Goal: Transaction & Acquisition: Purchase product/service

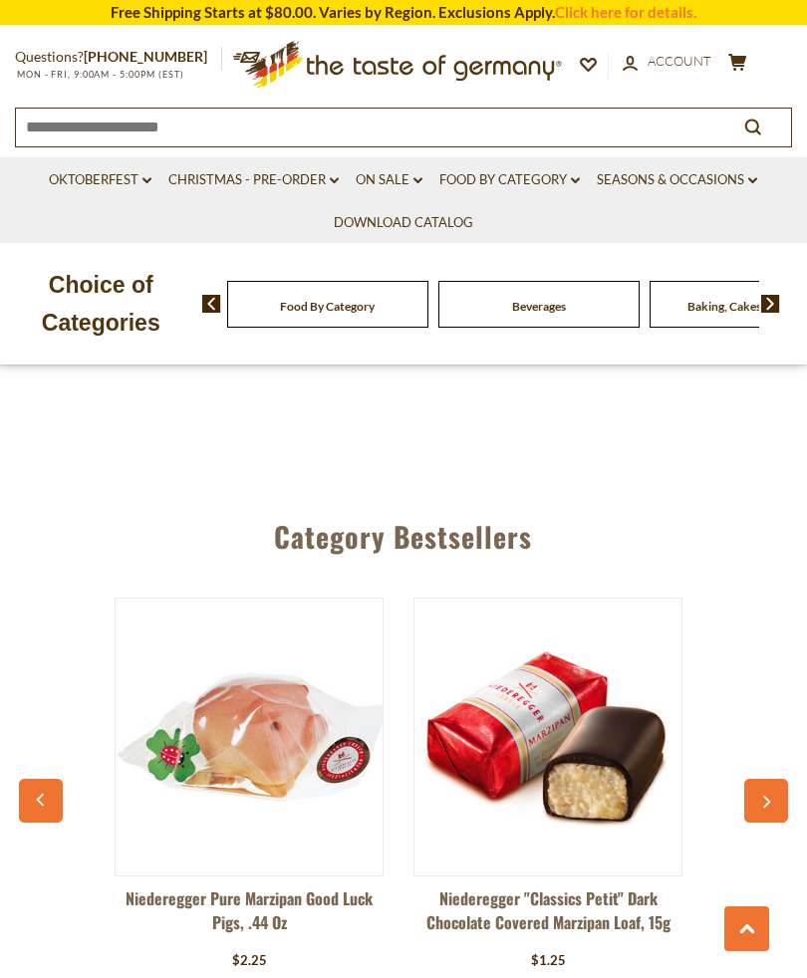
click at [786, 790] on div "Category Bestsellers Niederegger Pure Marzipan Good Luck Pigs, .44 oz $2.25 Vie…" at bounding box center [403, 778] width 807 height 574
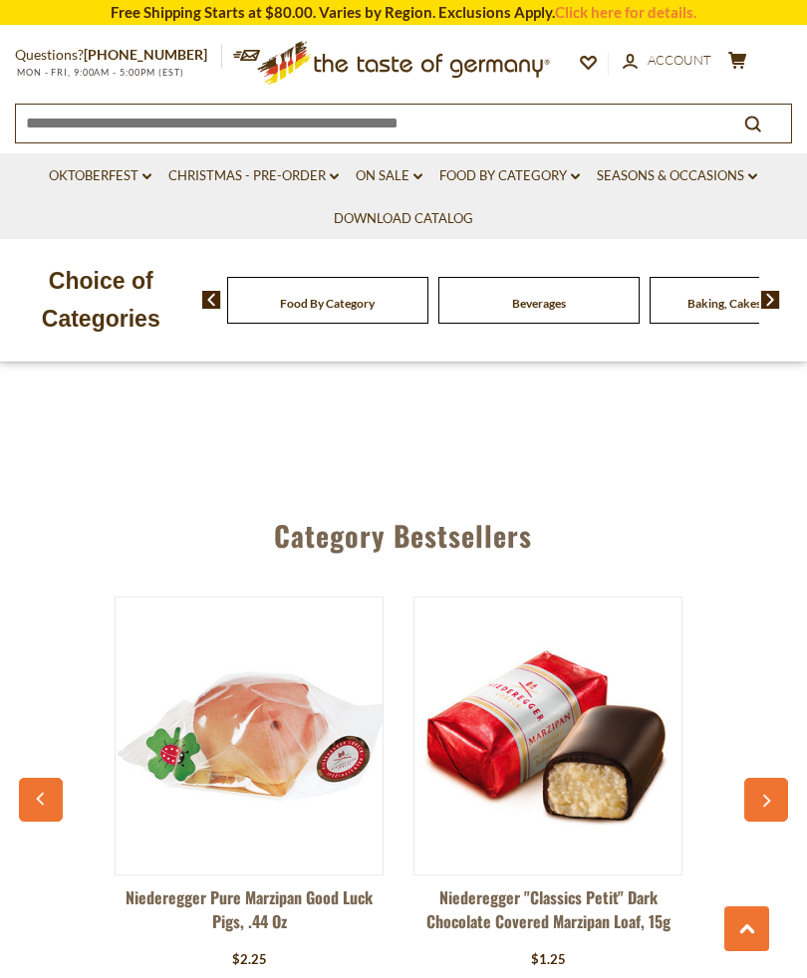
click at [316, 242] on div "Choice of Categories Food By Category Beverages Baking, Cakes, Desserts Breads …" at bounding box center [403, 300] width 807 height 123
click at [399, 177] on link "On Sale dropdown_arrow" at bounding box center [389, 176] width 67 height 22
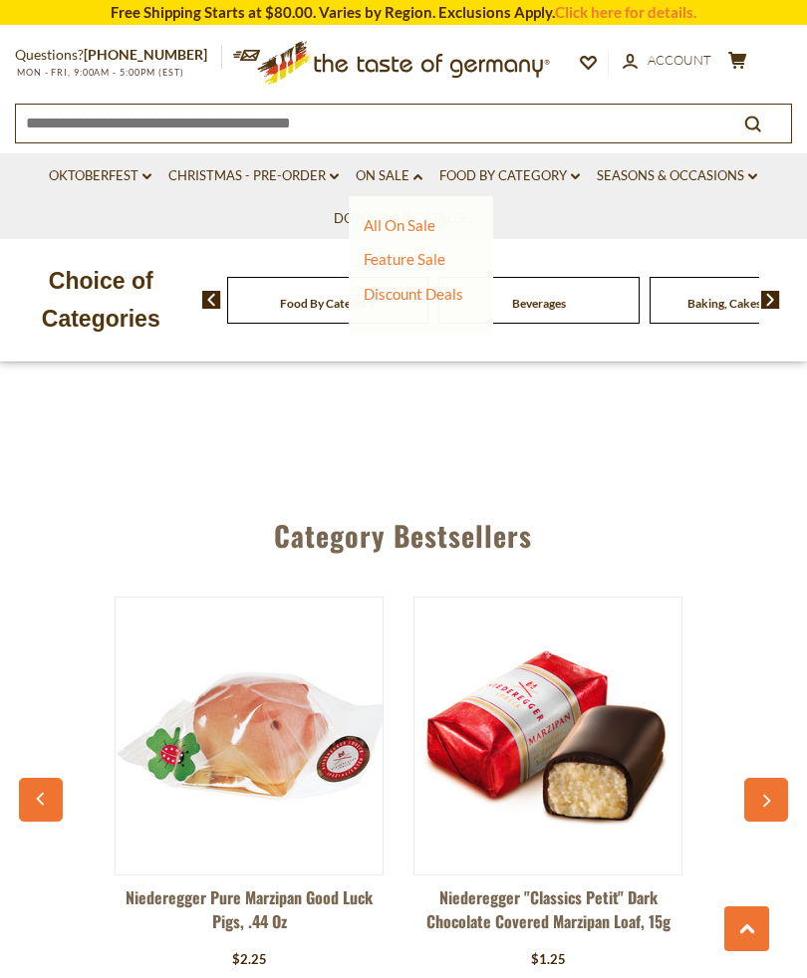
click at [431, 282] on link "Discount Deals" at bounding box center [414, 294] width 100 height 28
click at [432, 253] on link "Feature Sale" at bounding box center [405, 259] width 82 height 18
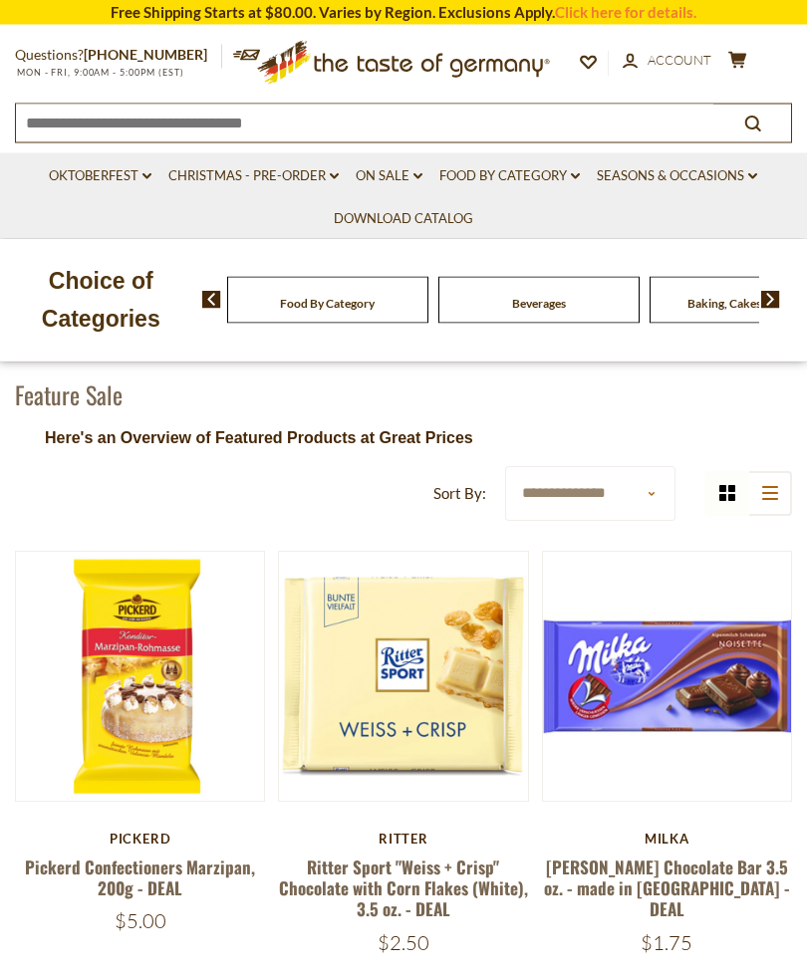
scroll to position [211, 0]
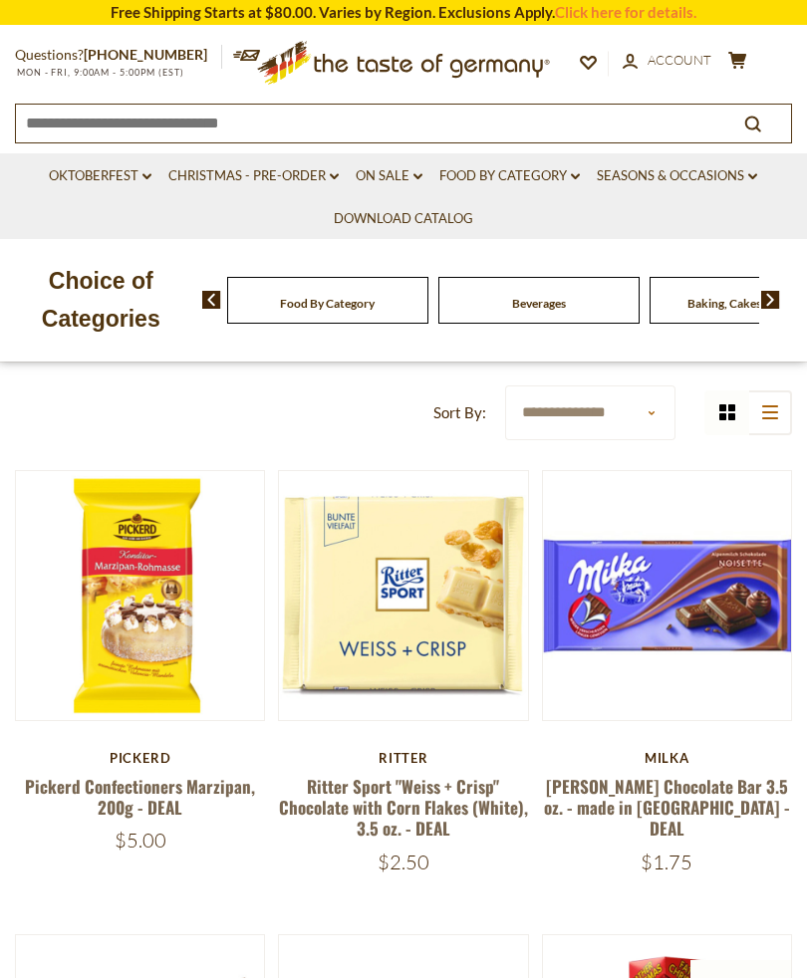
click at [178, 298] on button "Quick View" at bounding box center [140, 275] width 135 height 45
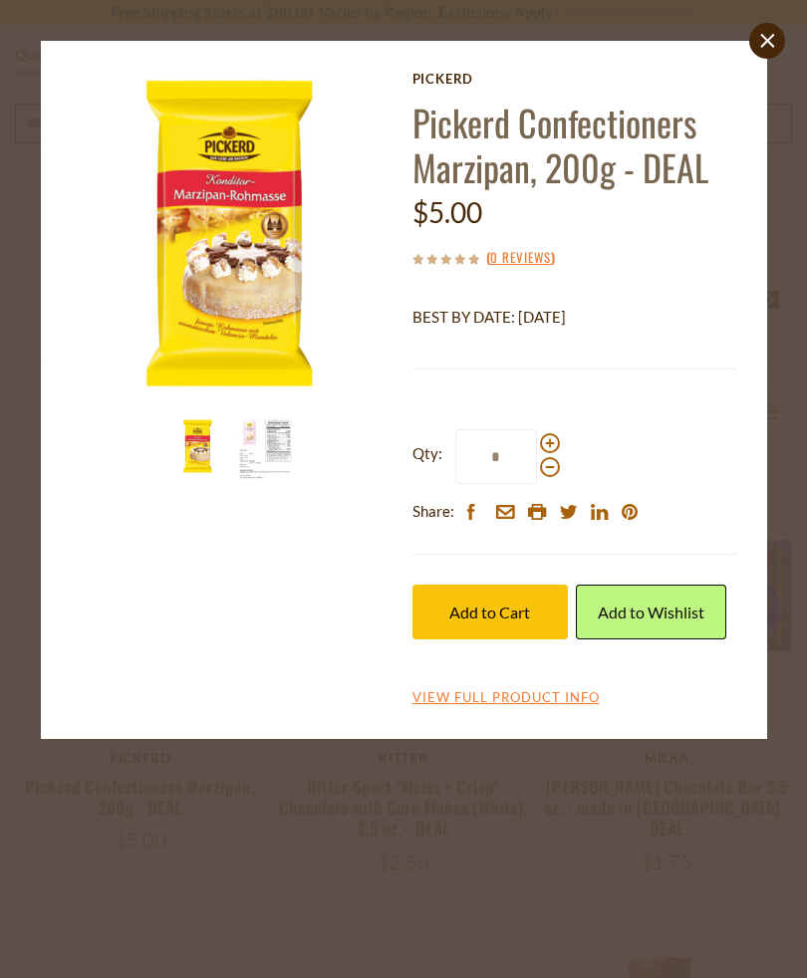
click at [555, 430] on label "Qty: *" at bounding box center [485, 456] width 147 height 55
click at [537, 430] on input "*" at bounding box center [496, 456] width 82 height 55
click at [23, 673] on div "close Pickerd Pickerd Confectioners Marzipan, 200g - DEAL $5.00 ( 0 Reviews ) B…" at bounding box center [403, 489] width 807 height 978
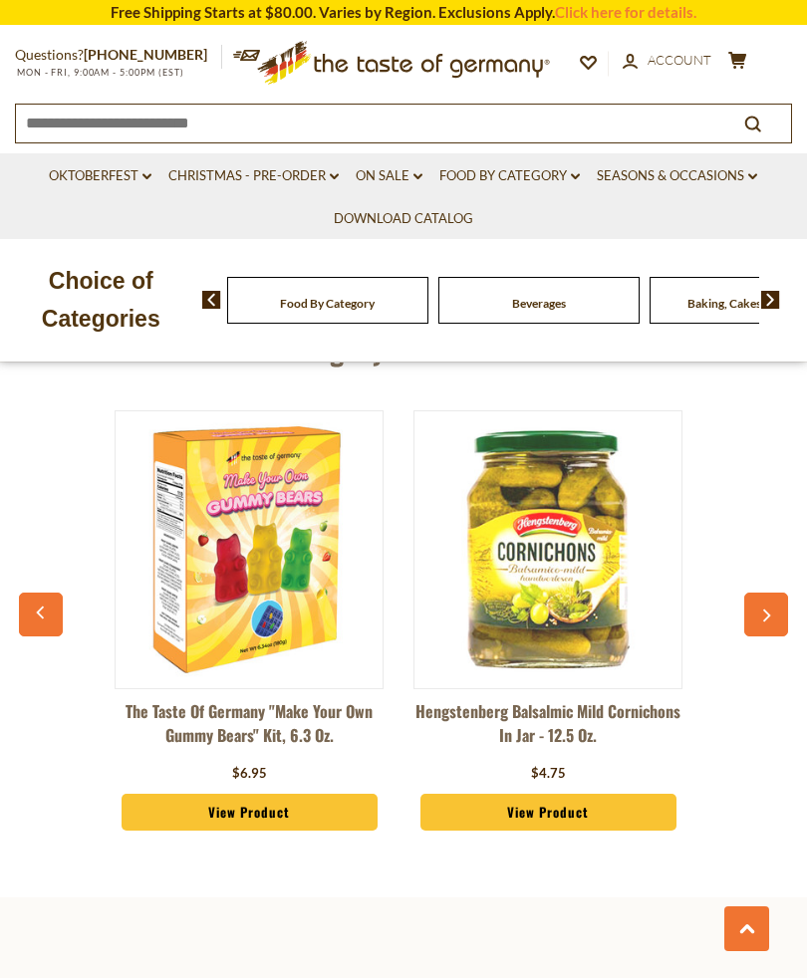
scroll to position [2316, 0]
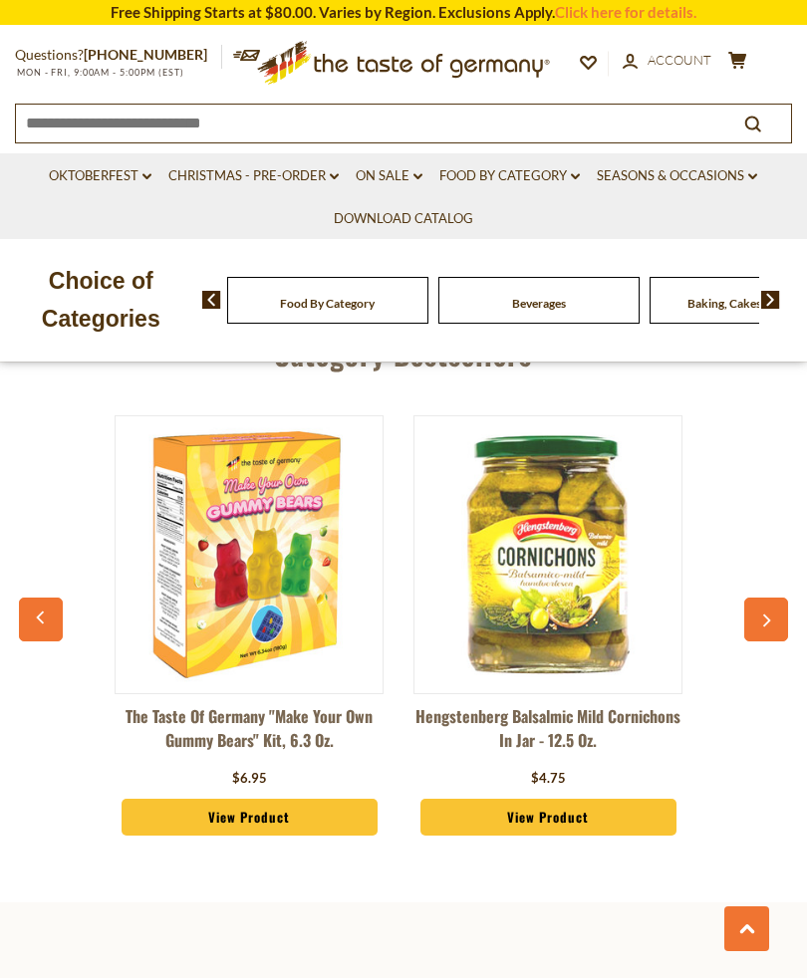
click at [581, 805] on link "View Product" at bounding box center [548, 818] width 256 height 38
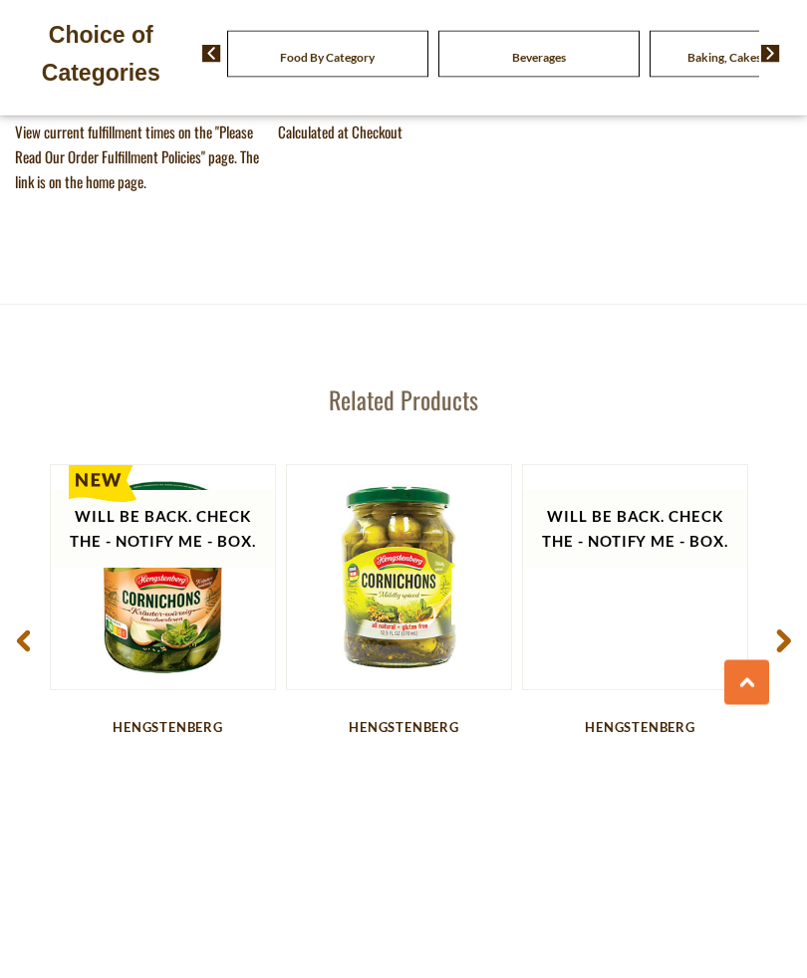
scroll to position [2524, 0]
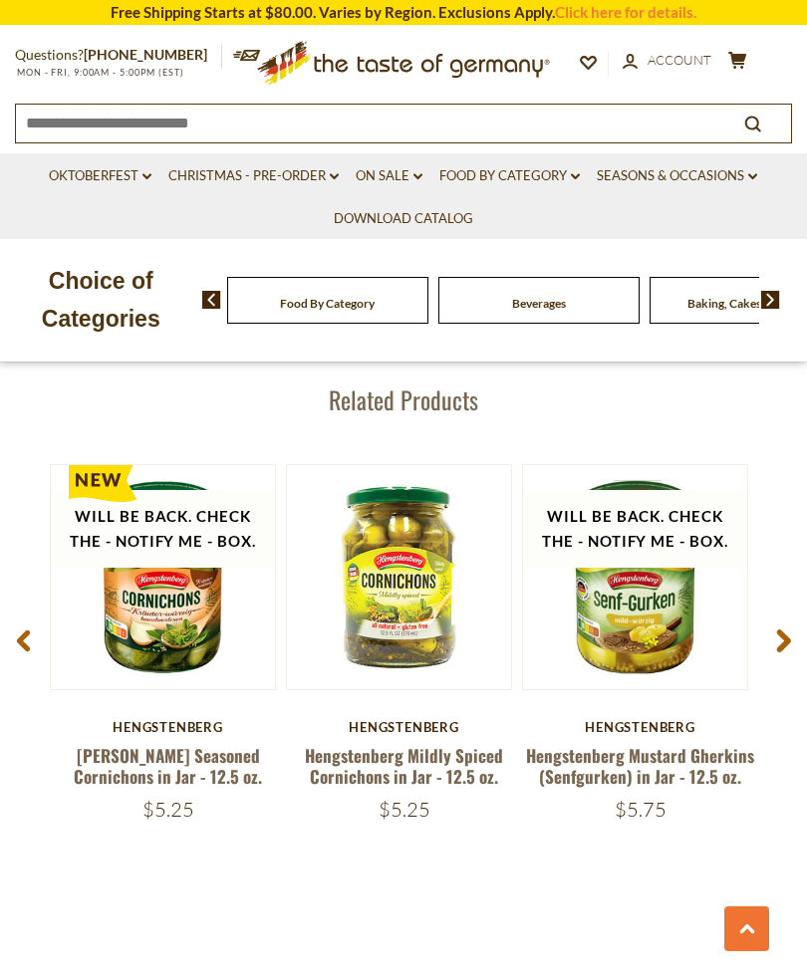
click at [771, 645] on span at bounding box center [783, 644] width 47 height 63
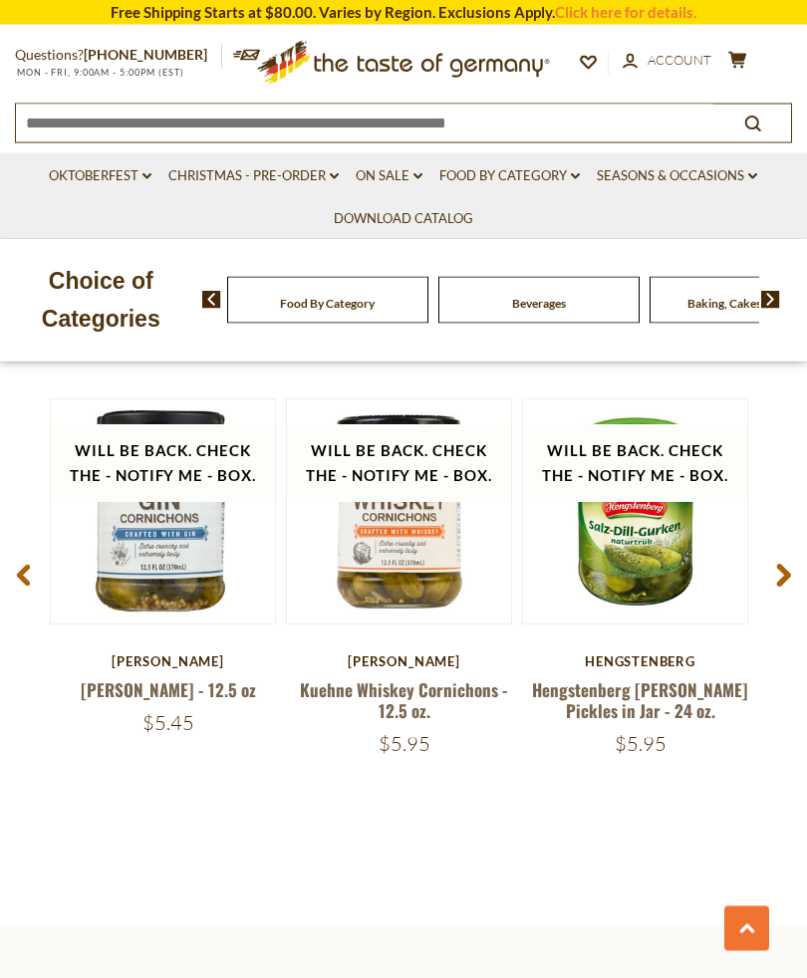
scroll to position [2591, 0]
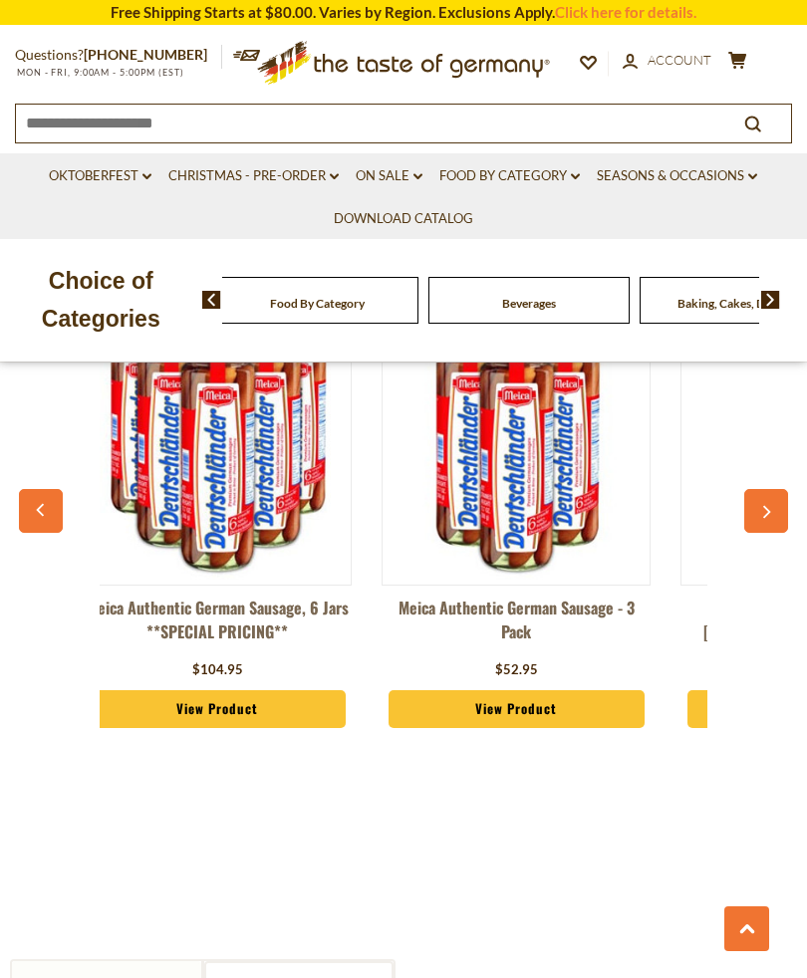
scroll to position [1528, 0]
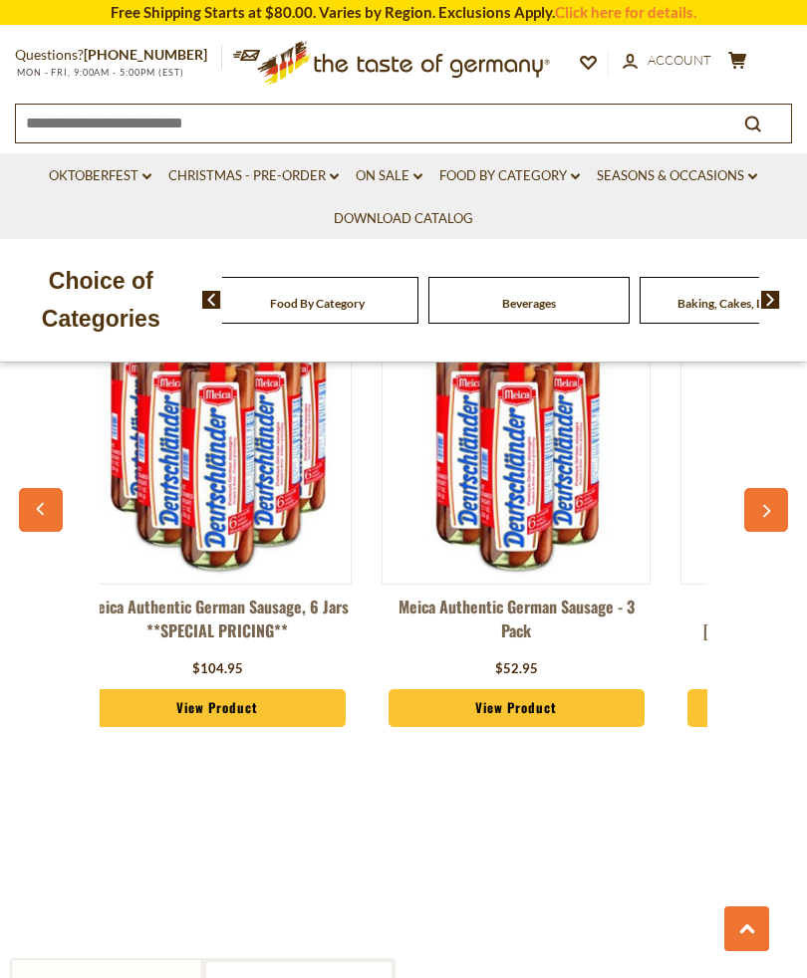
click at [784, 500] on button "button" at bounding box center [766, 510] width 44 height 44
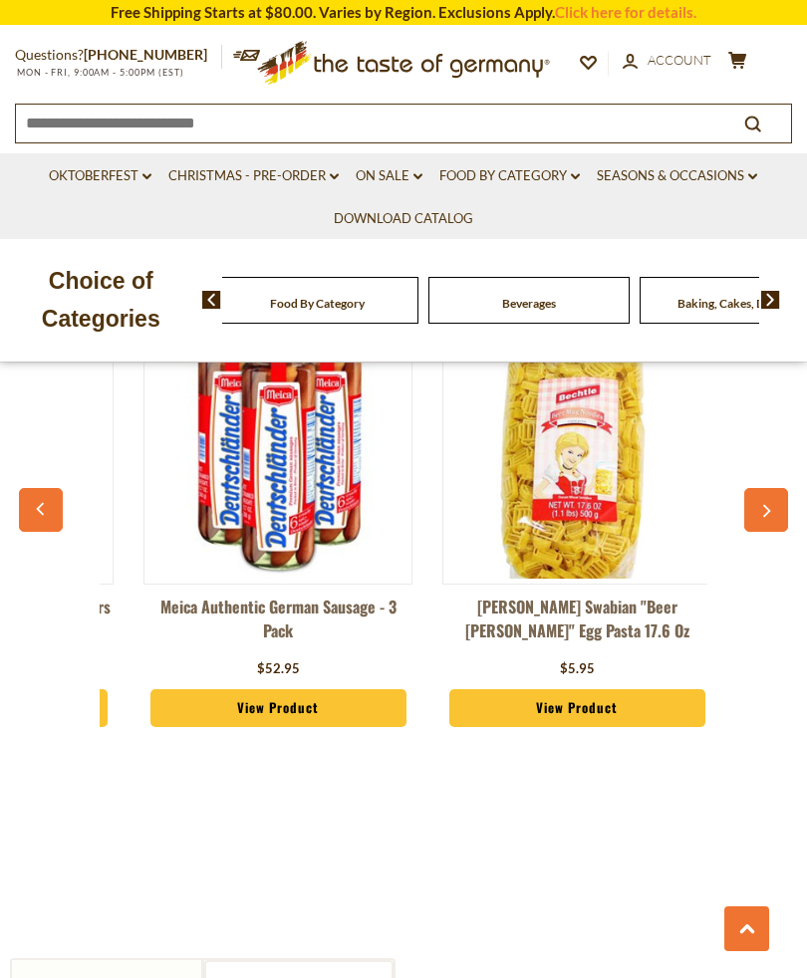
scroll to position [0, 331]
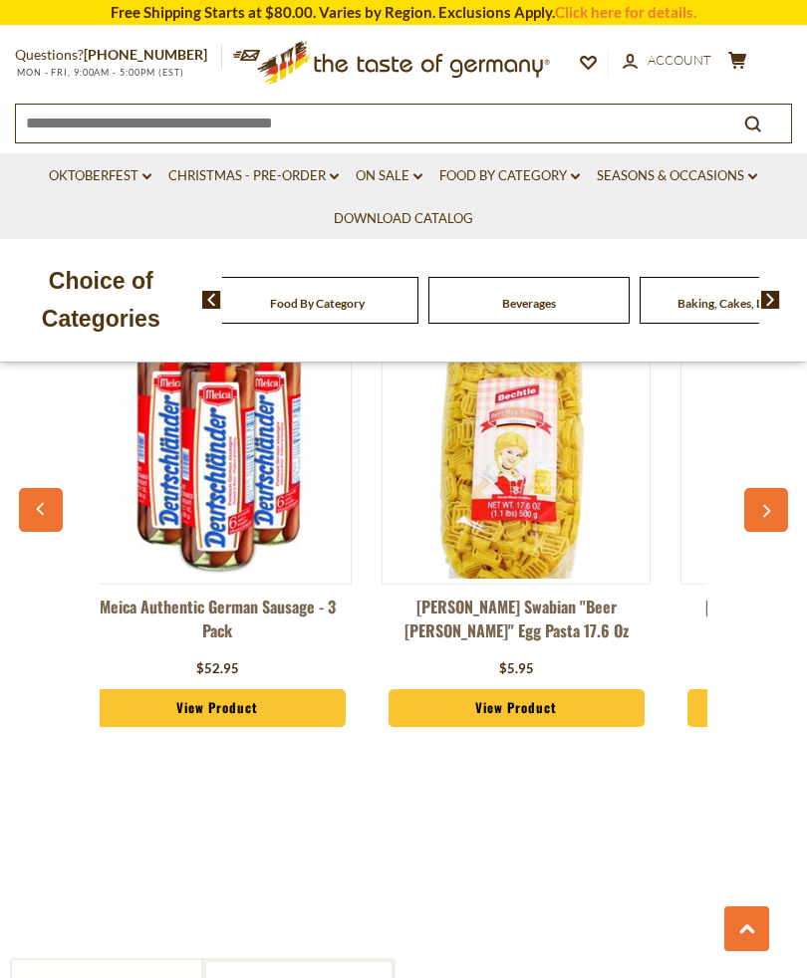
click at [755, 515] on button "button" at bounding box center [766, 510] width 44 height 44
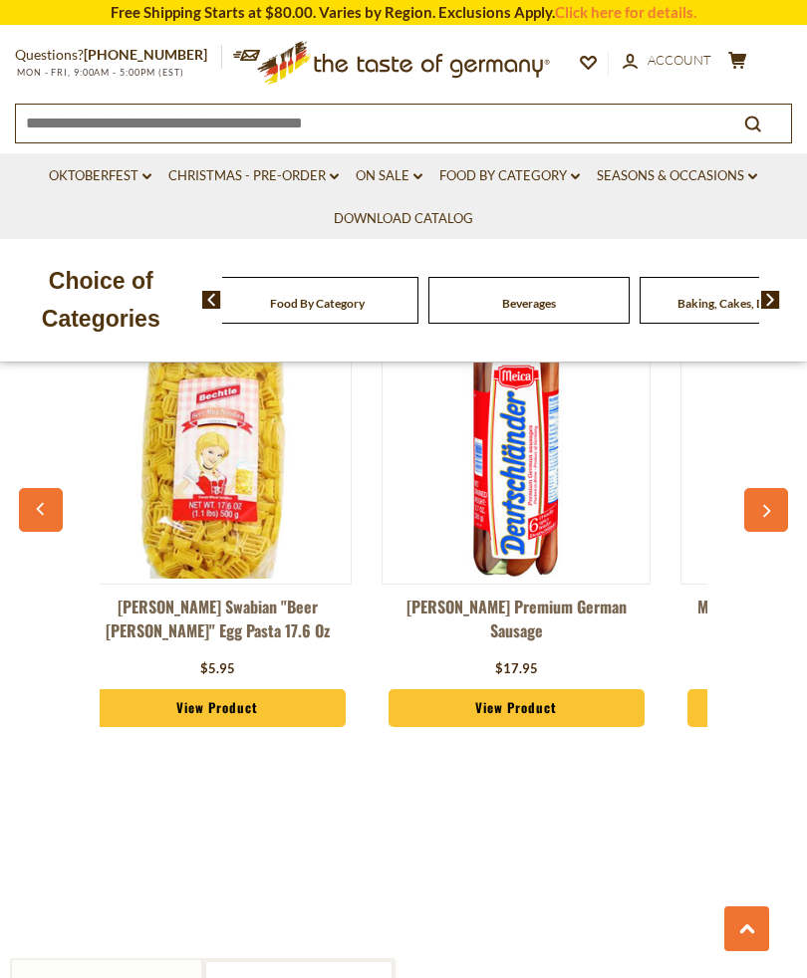
click at [763, 505] on icon "button" at bounding box center [765, 512] width 13 height 14
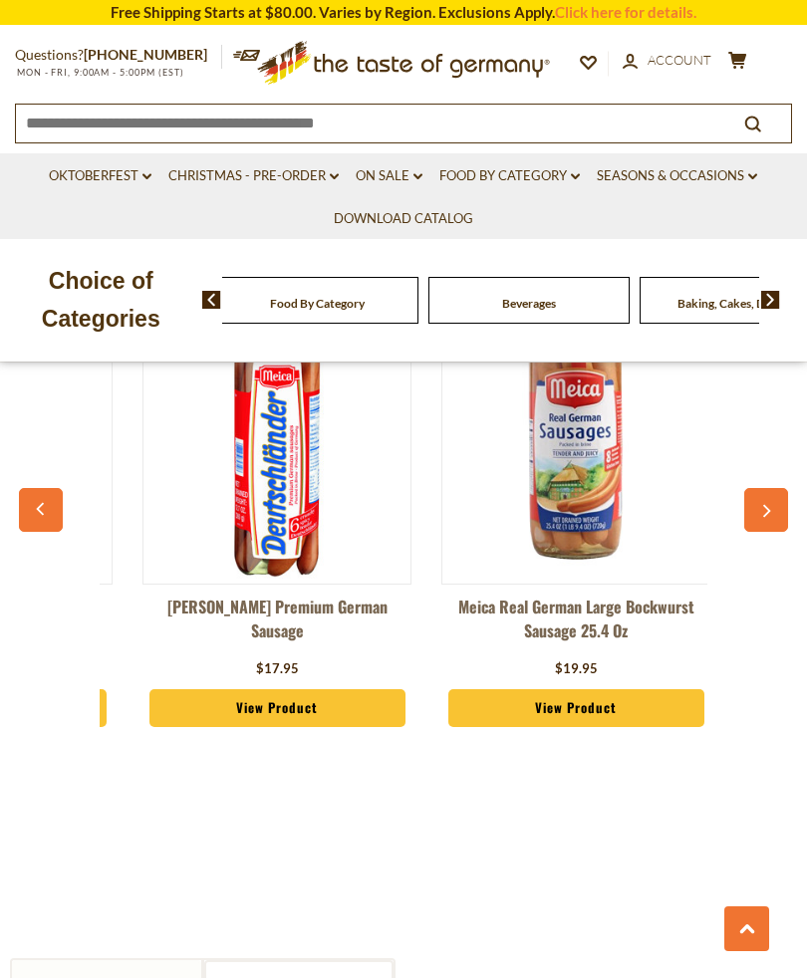
scroll to position [0, 929]
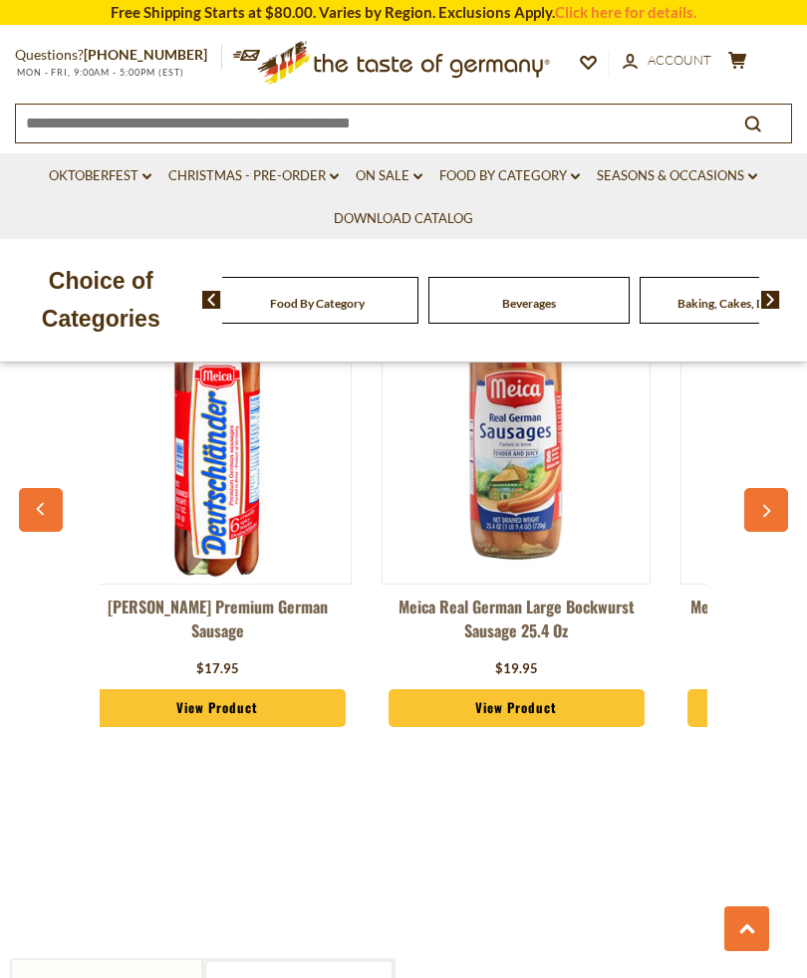
click at [762, 517] on button "button" at bounding box center [766, 510] width 44 height 44
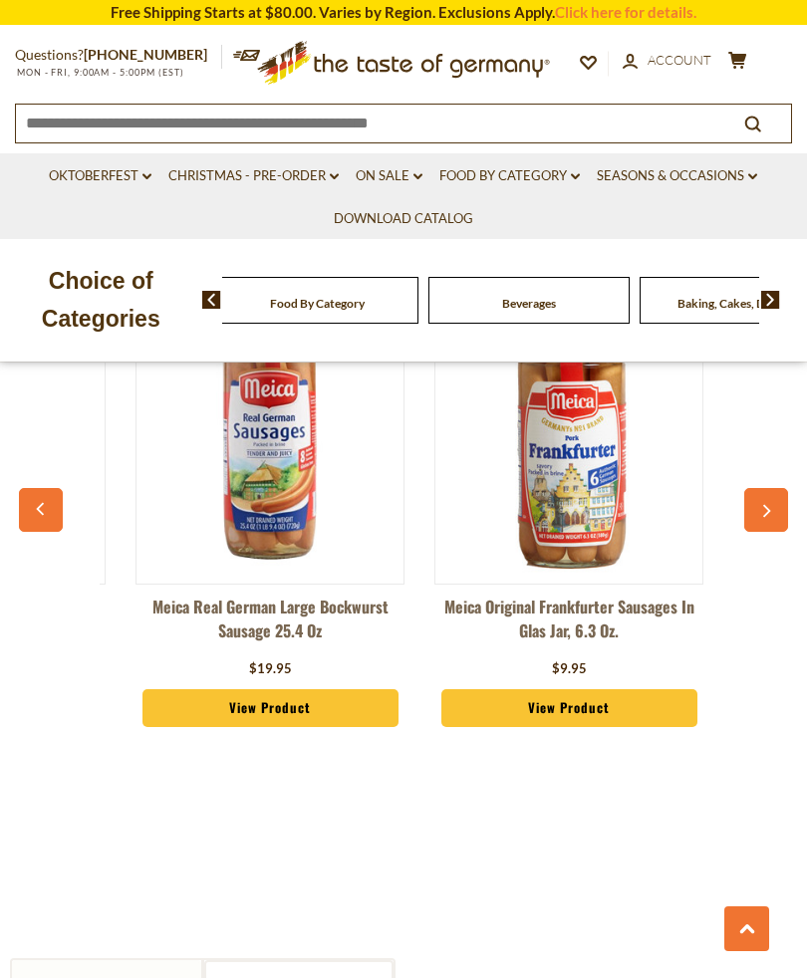
scroll to position [0, 1227]
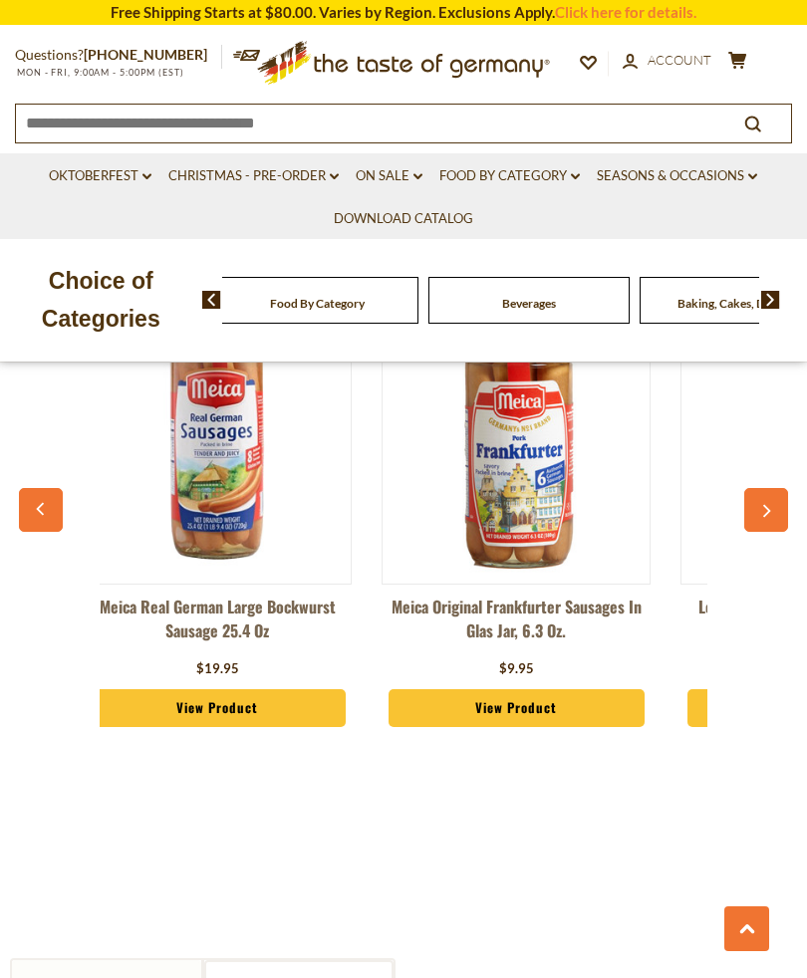
click at [757, 509] on button "button" at bounding box center [766, 510] width 44 height 44
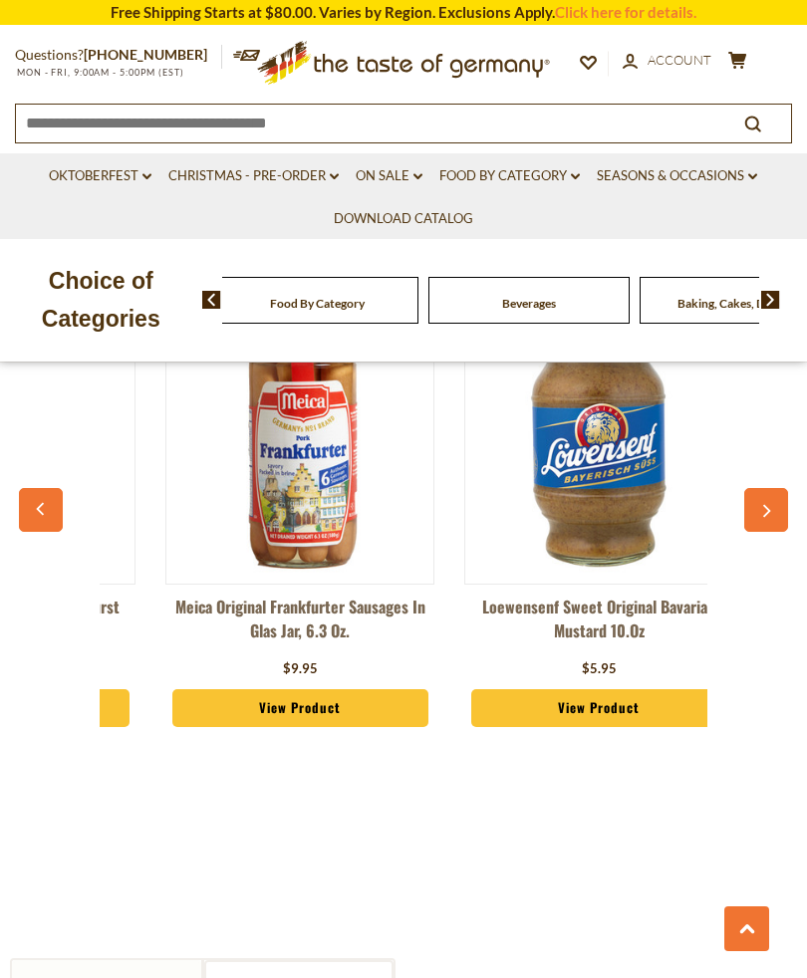
scroll to position [0, 1526]
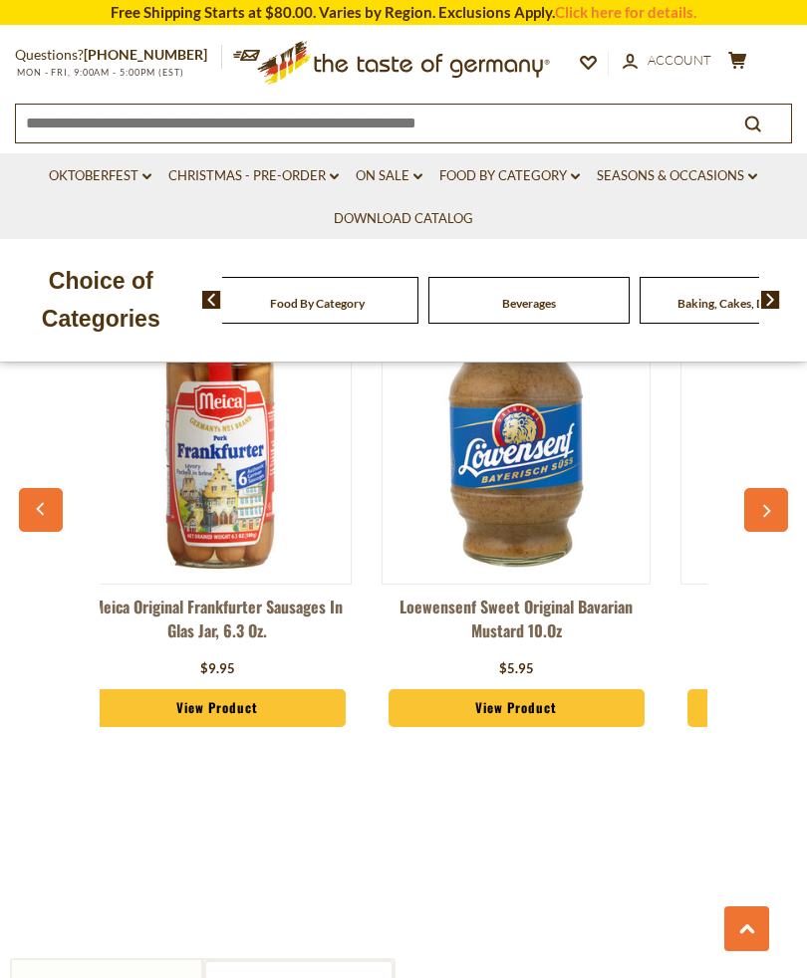
click at [753, 504] on button "button" at bounding box center [766, 510] width 44 height 44
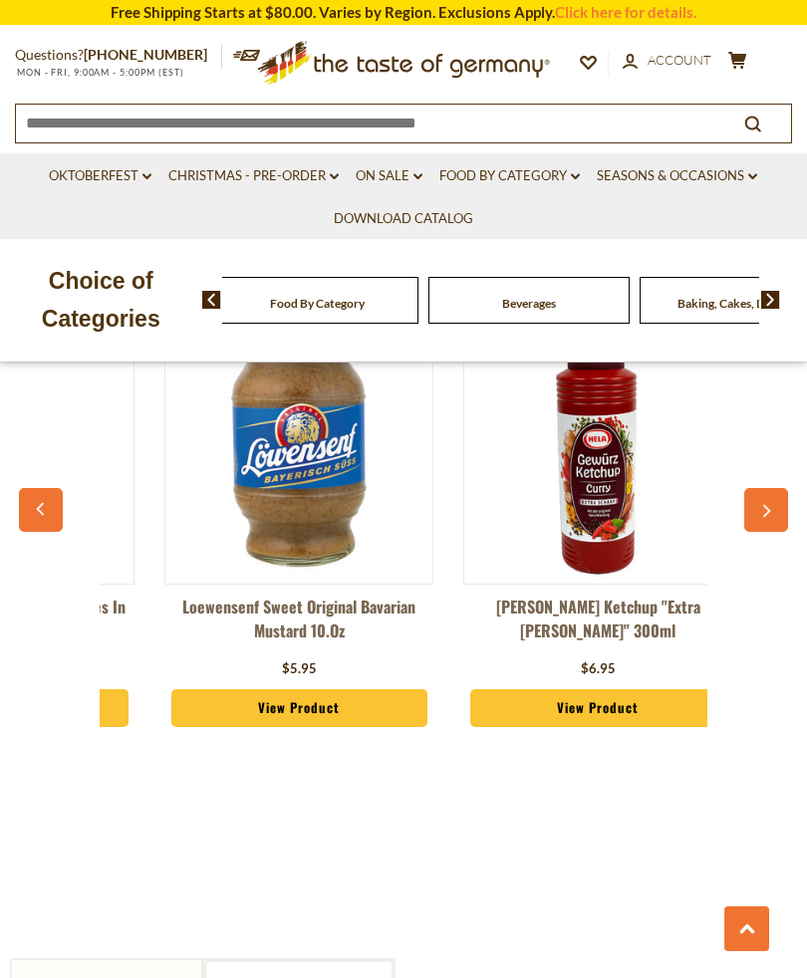
scroll to position [0, 1825]
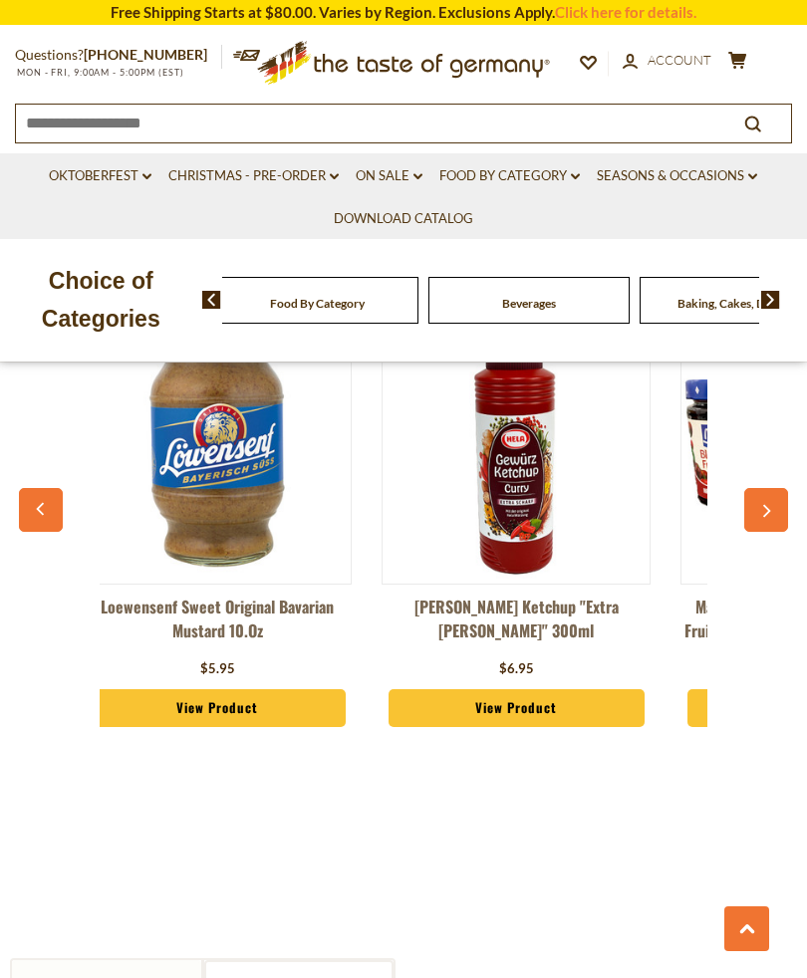
click at [759, 498] on button "button" at bounding box center [766, 510] width 44 height 44
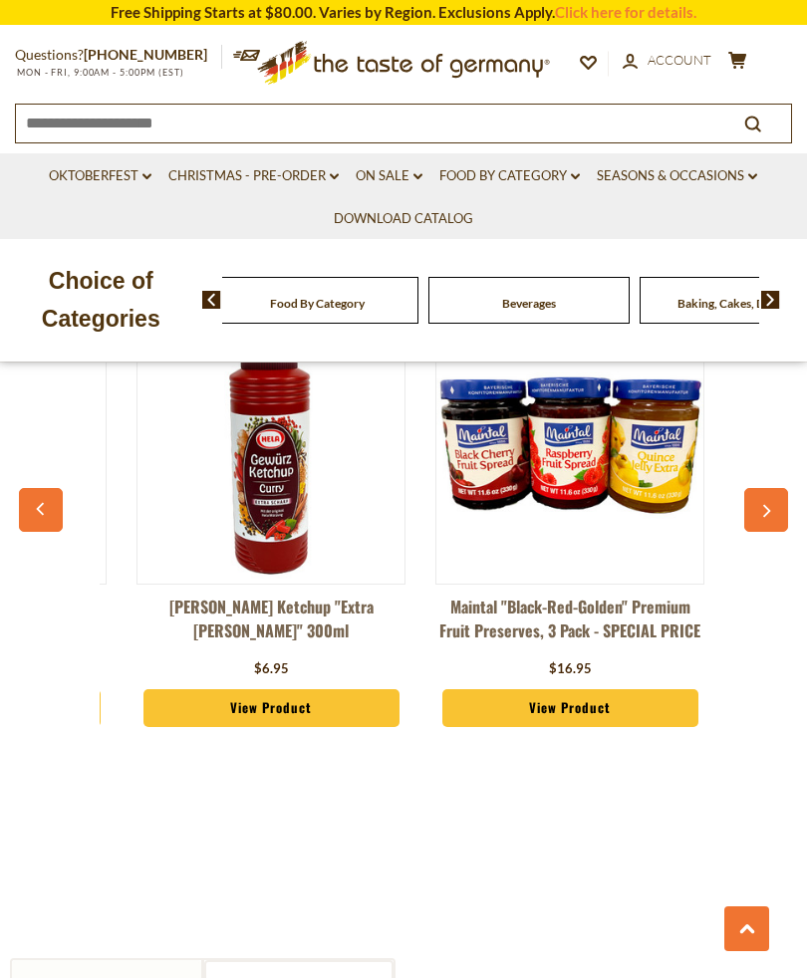
scroll to position [0, 2124]
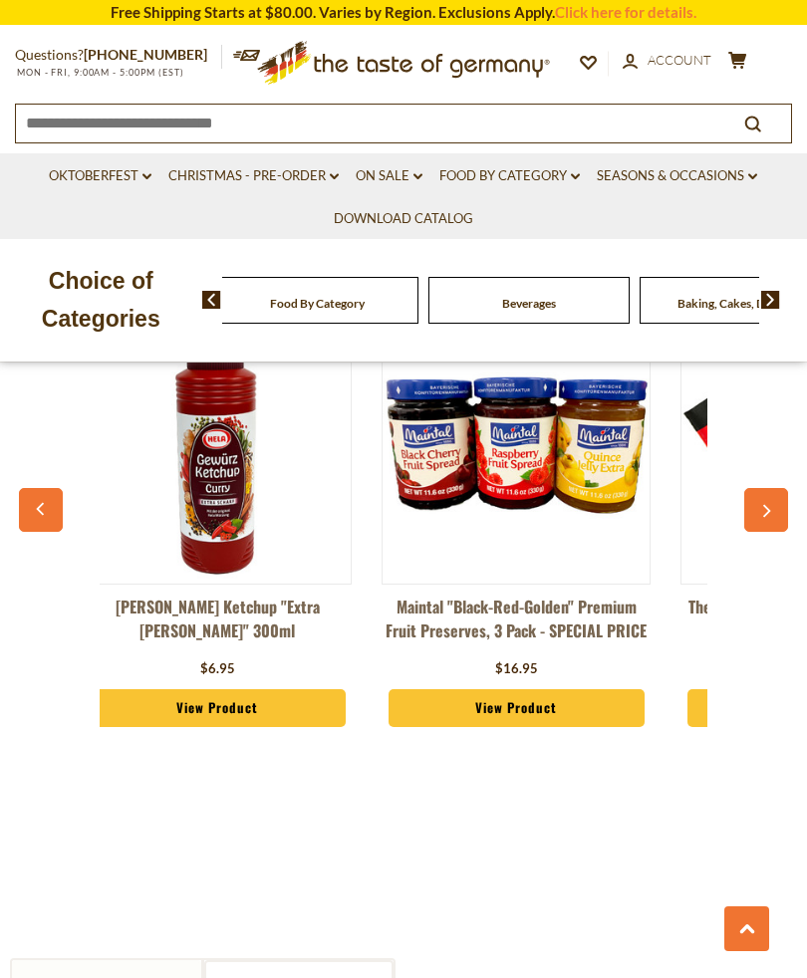
click at [757, 504] on button "button" at bounding box center [766, 510] width 44 height 44
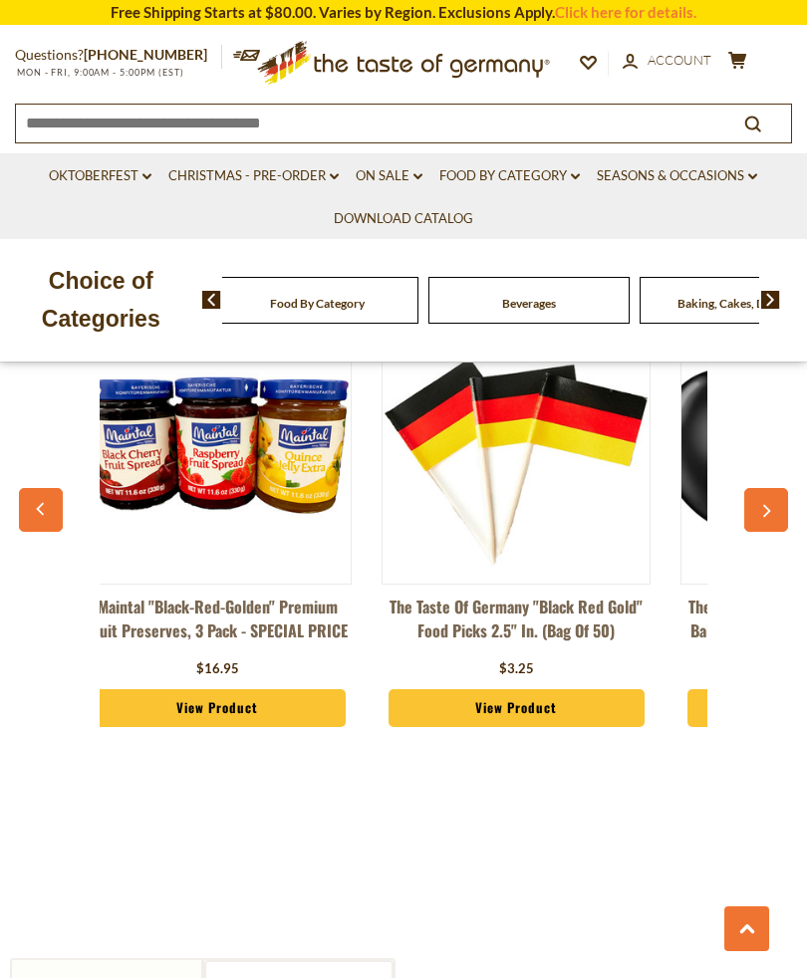
click at [751, 509] on button "button" at bounding box center [766, 510] width 44 height 44
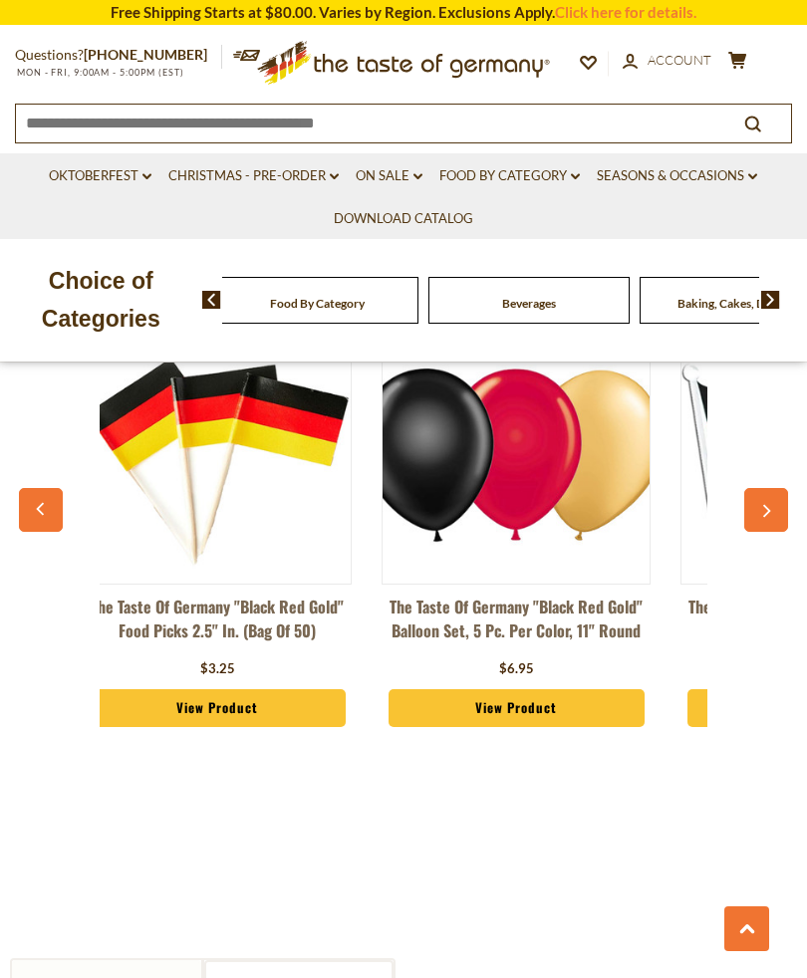
click at [749, 508] on button "button" at bounding box center [766, 510] width 44 height 44
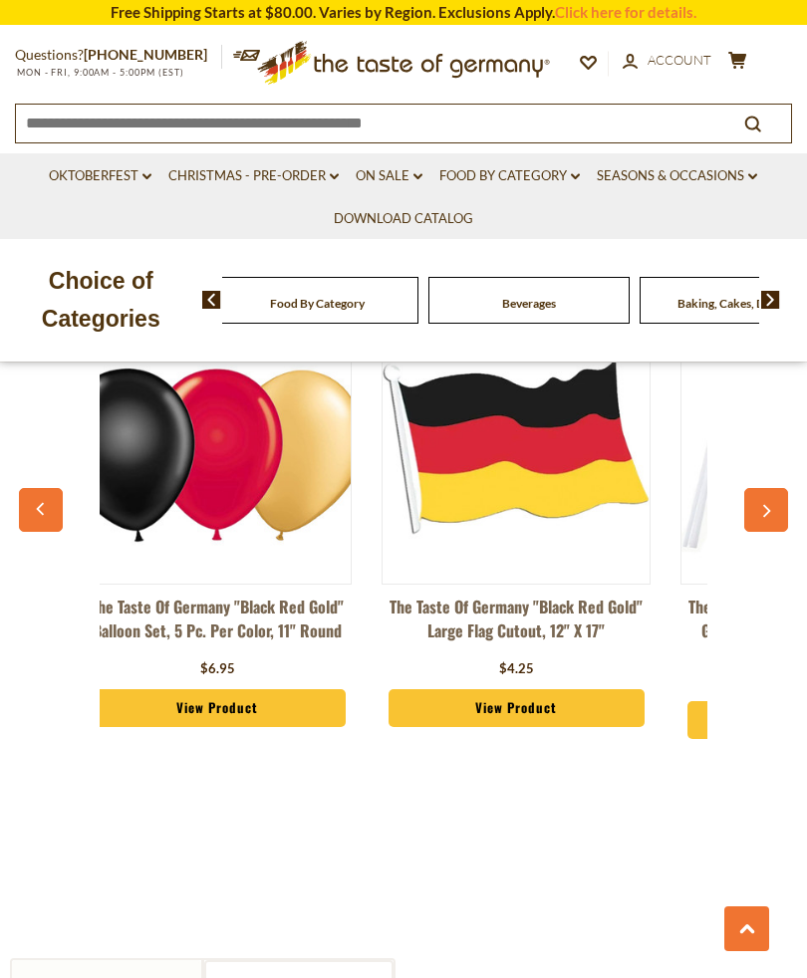
click at [748, 505] on button "button" at bounding box center [766, 510] width 44 height 44
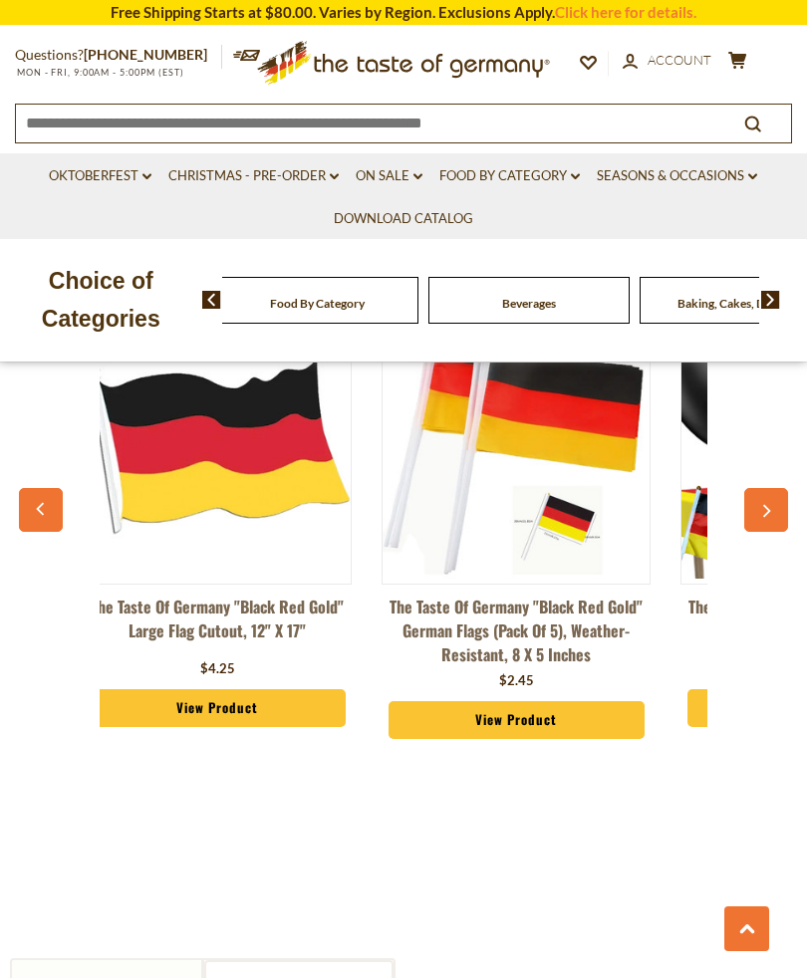
click at [755, 506] on button "button" at bounding box center [766, 510] width 44 height 44
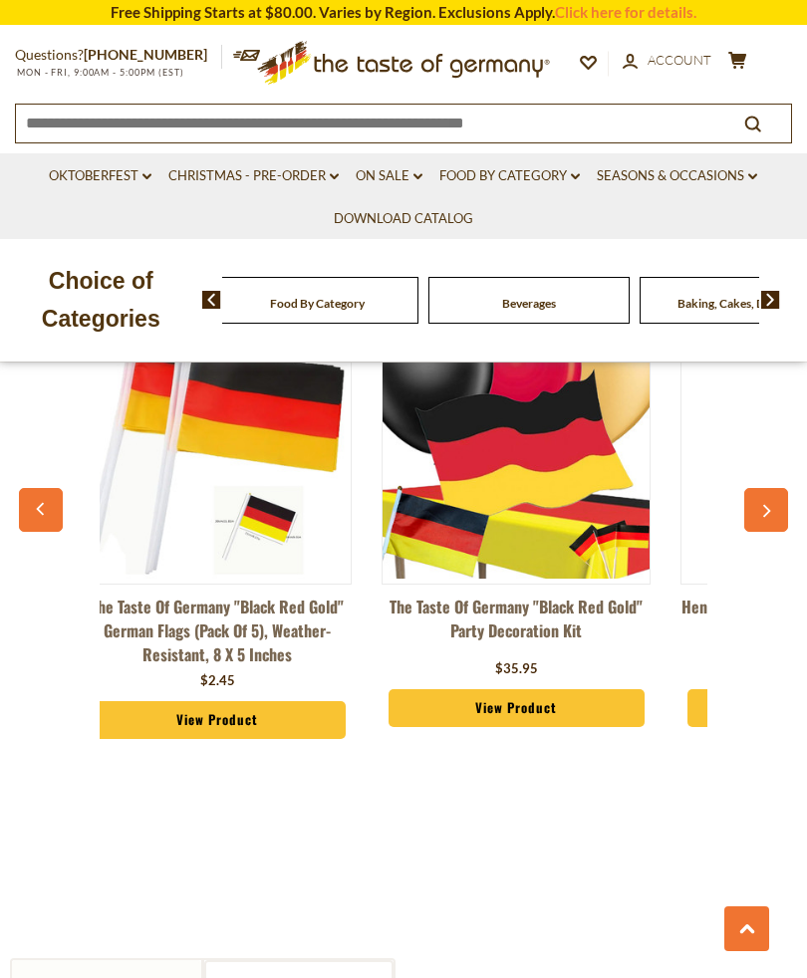
click at [760, 505] on icon "button" at bounding box center [765, 512] width 13 height 14
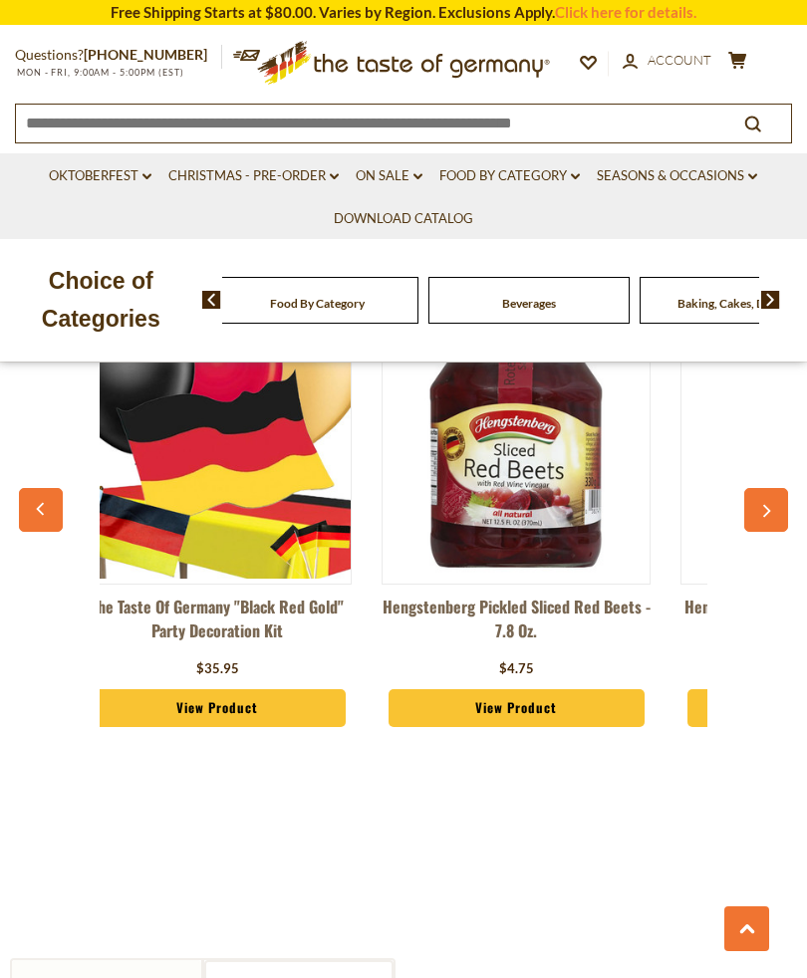
click at [755, 508] on button "button" at bounding box center [766, 510] width 44 height 44
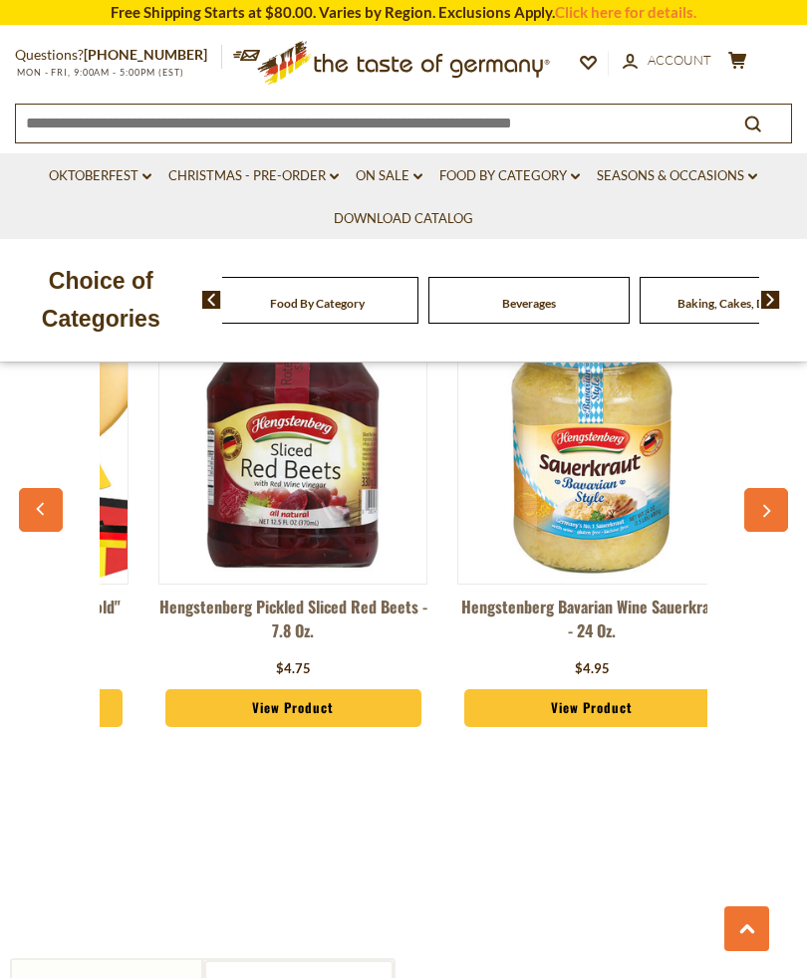
scroll to position [0, 4216]
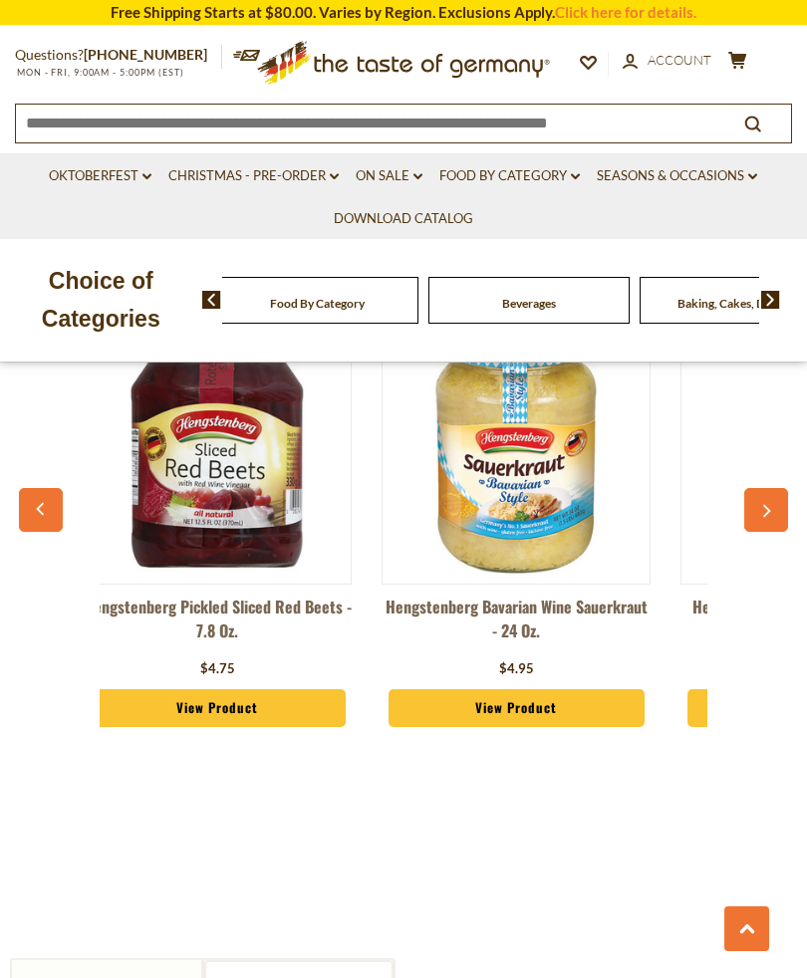
click at [751, 508] on button "button" at bounding box center [766, 510] width 44 height 44
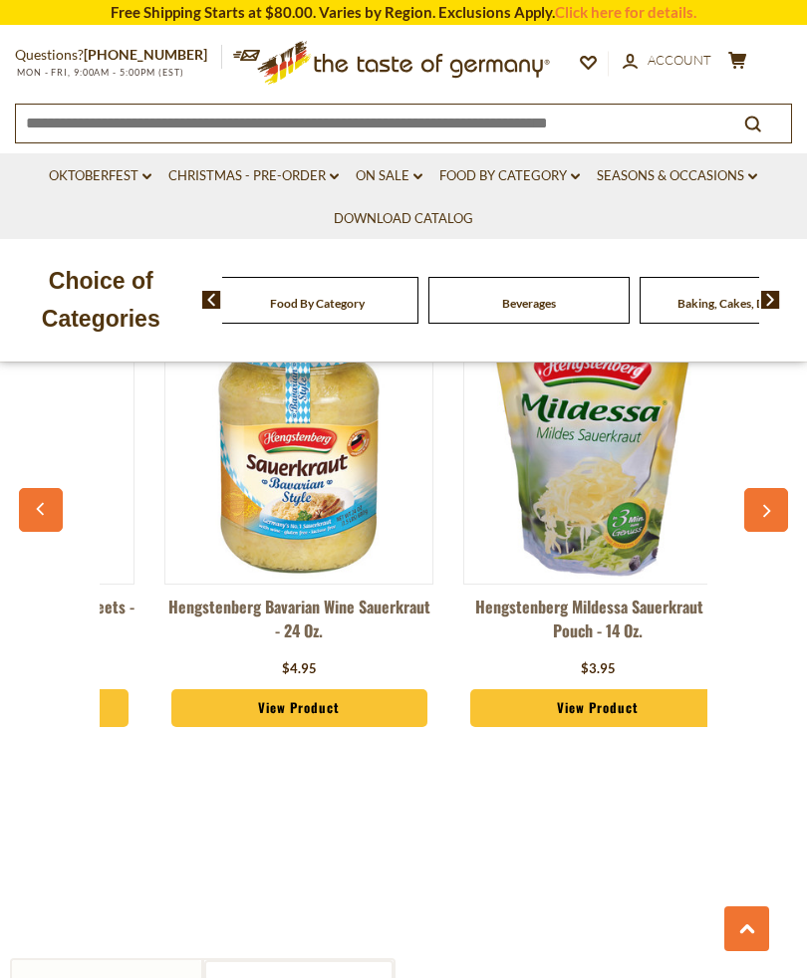
scroll to position [0, 4515]
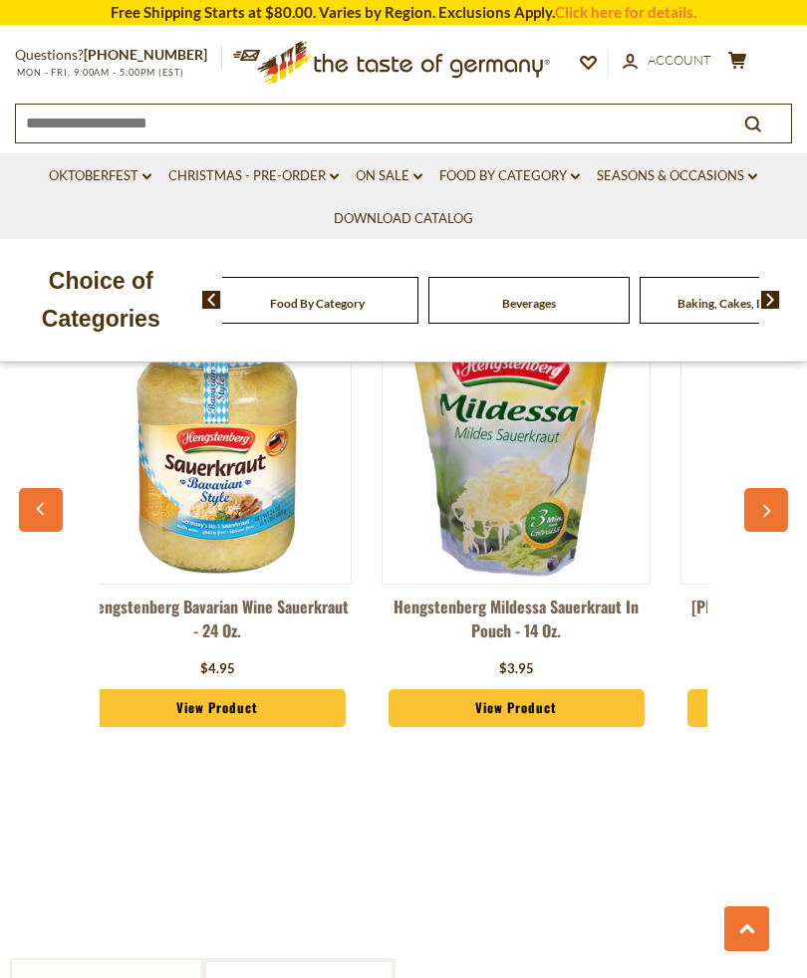
click at [757, 503] on button "button" at bounding box center [766, 510] width 44 height 44
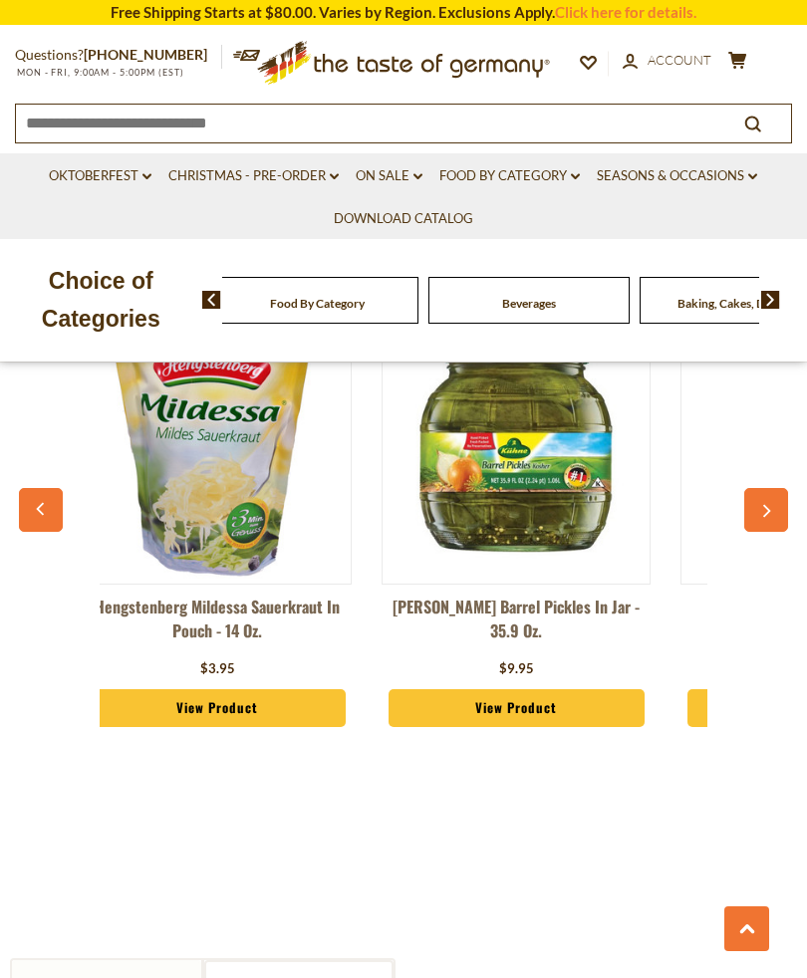
click at [752, 504] on button "button" at bounding box center [766, 510] width 44 height 44
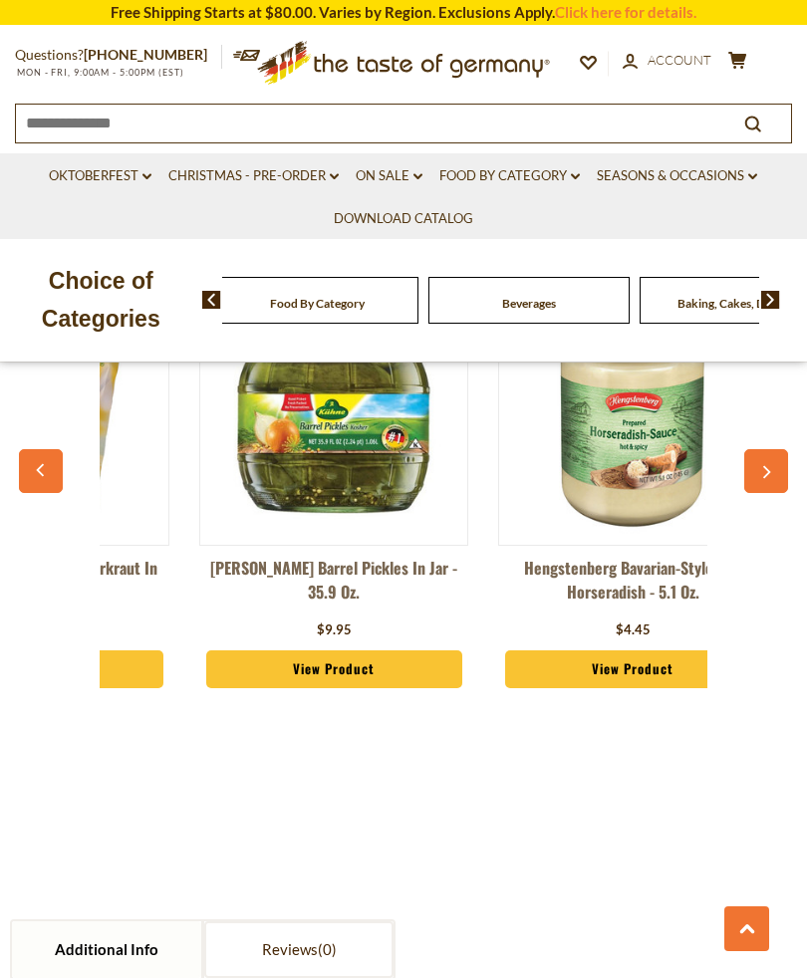
scroll to position [0, 5000]
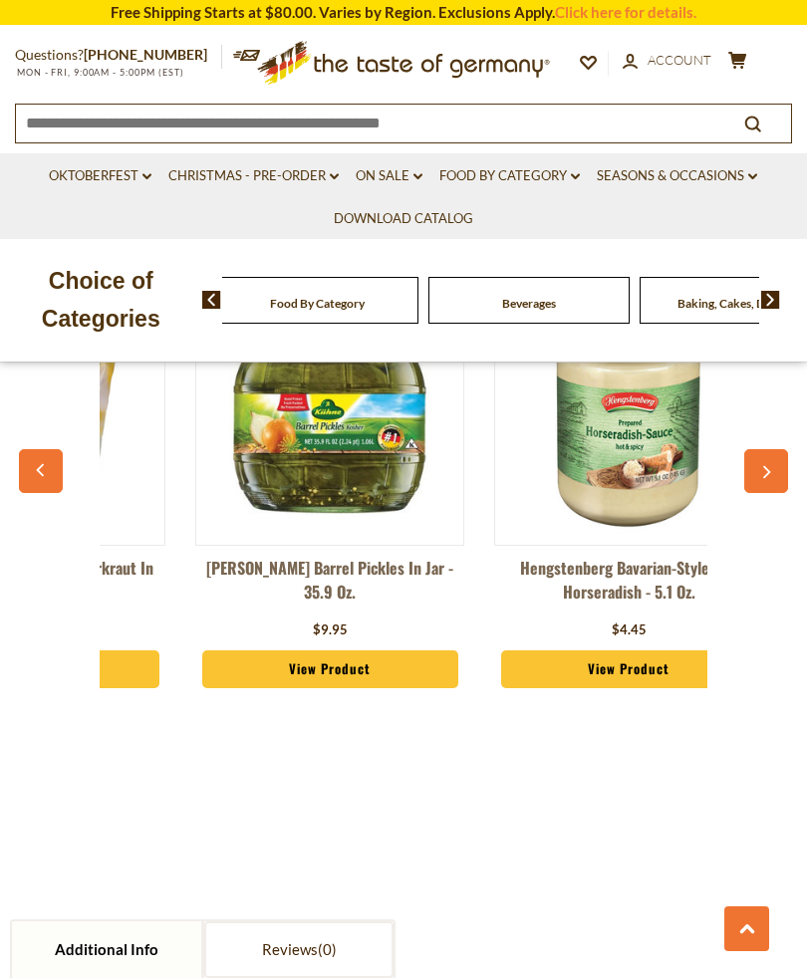
click at [774, 478] on button "button" at bounding box center [766, 471] width 44 height 44
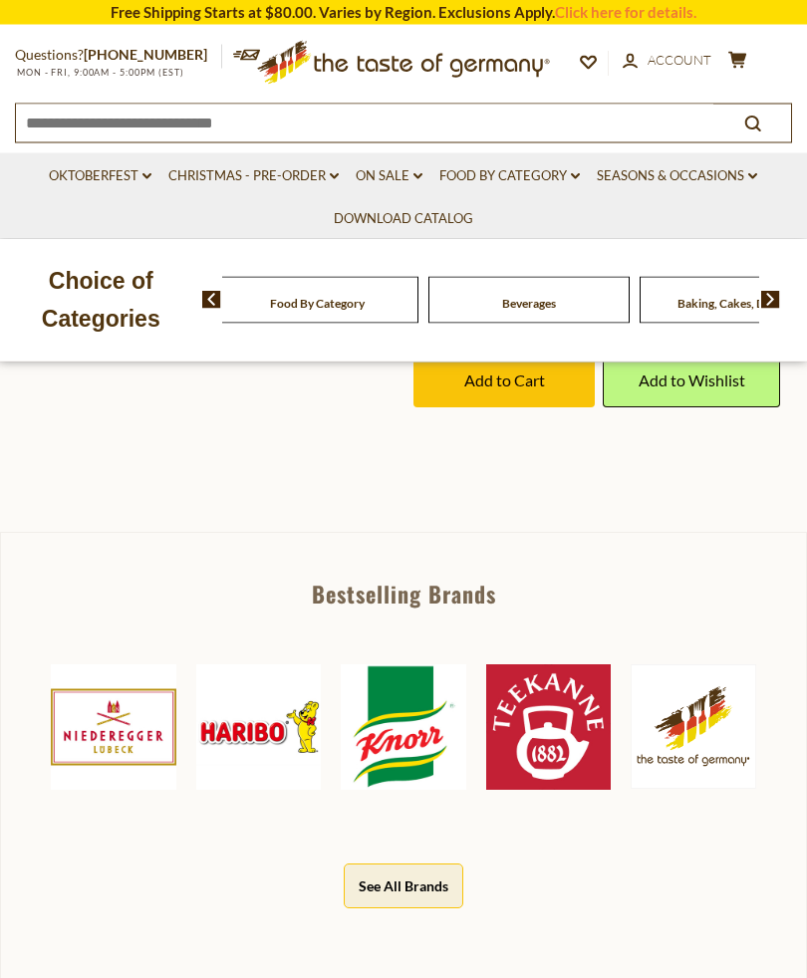
scroll to position [698, 0]
click at [525, 179] on link "Food By Category dropdown_arrow" at bounding box center [509, 176] width 140 height 22
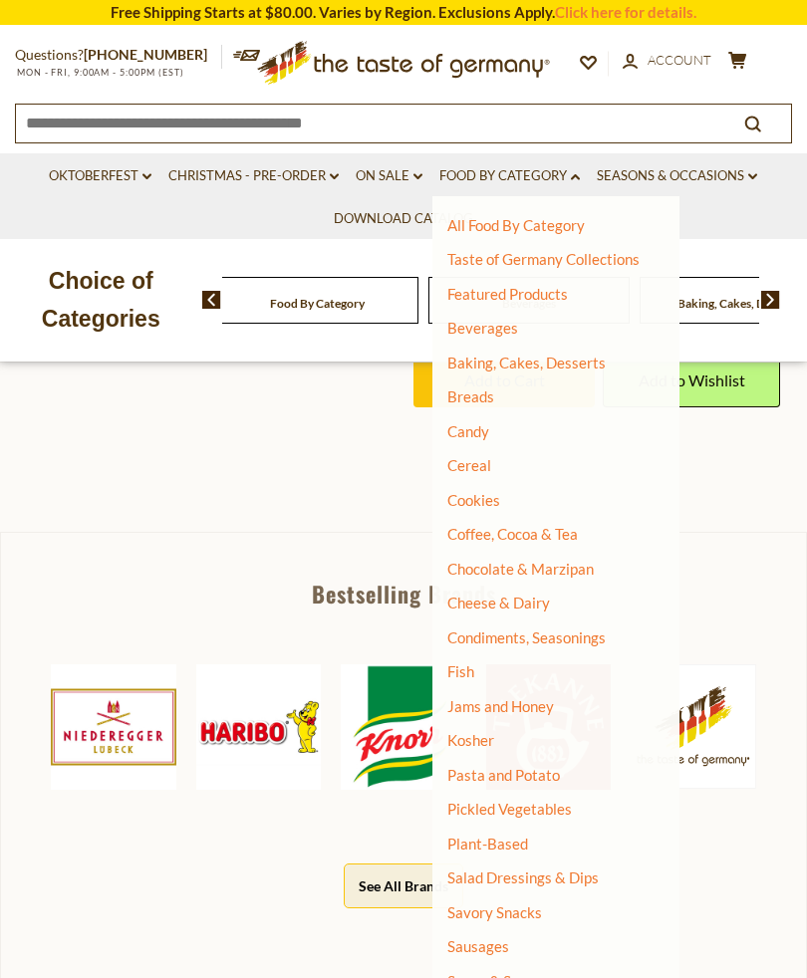
click at [474, 666] on link "Fish" at bounding box center [460, 672] width 27 height 18
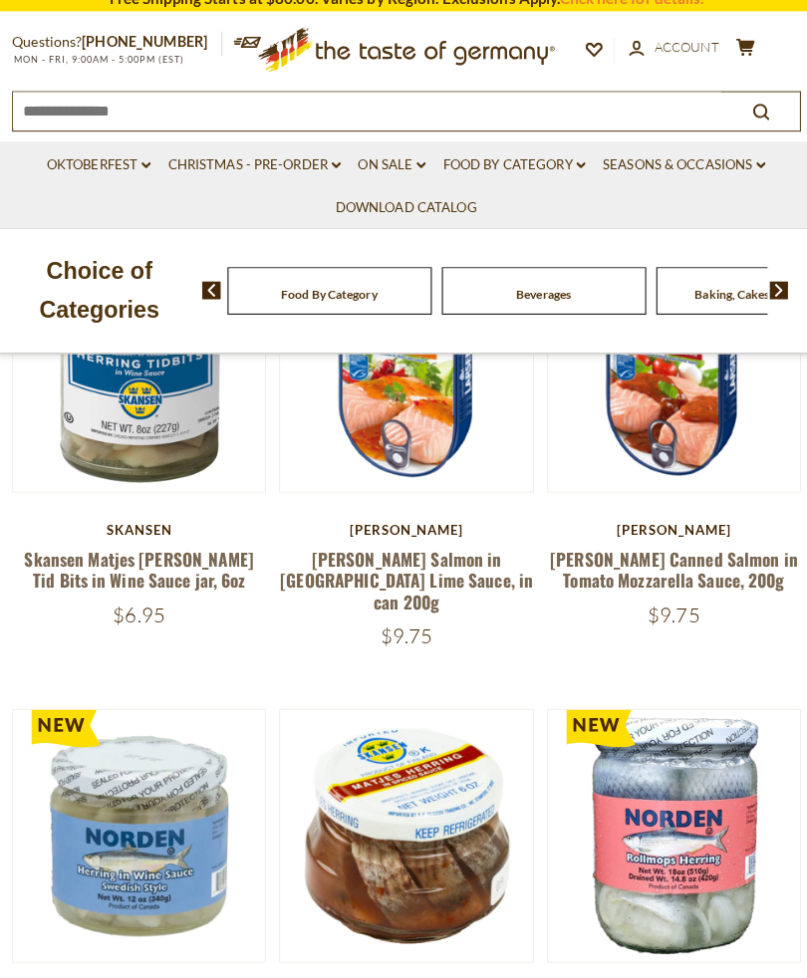
scroll to position [551, 0]
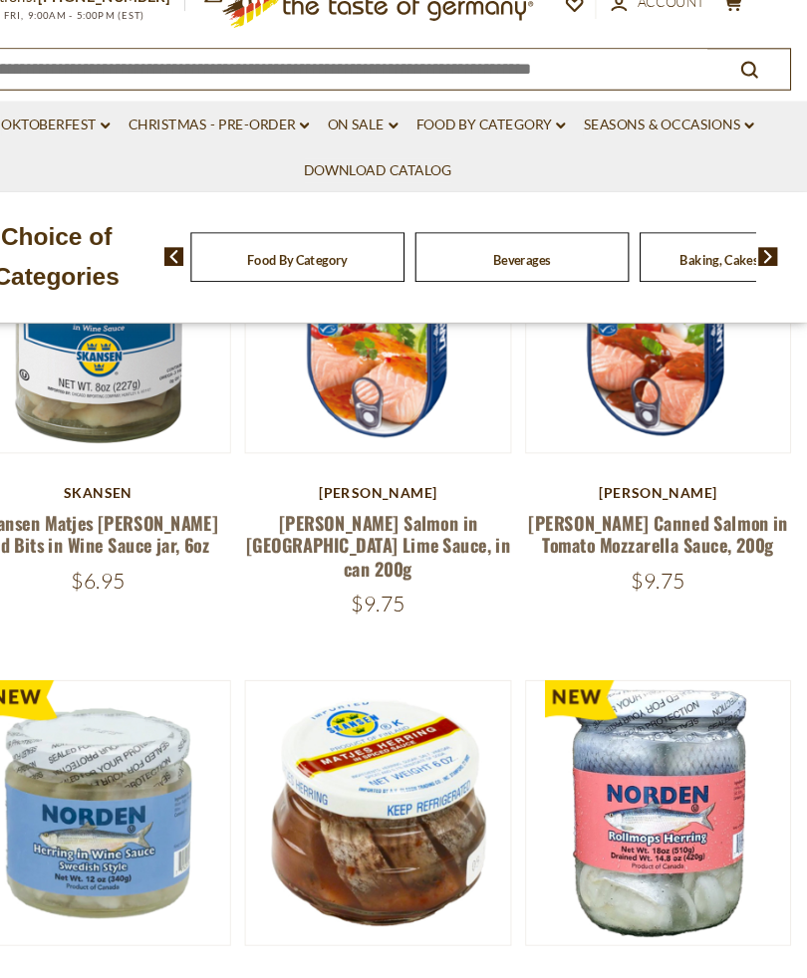
scroll to position [551, 0]
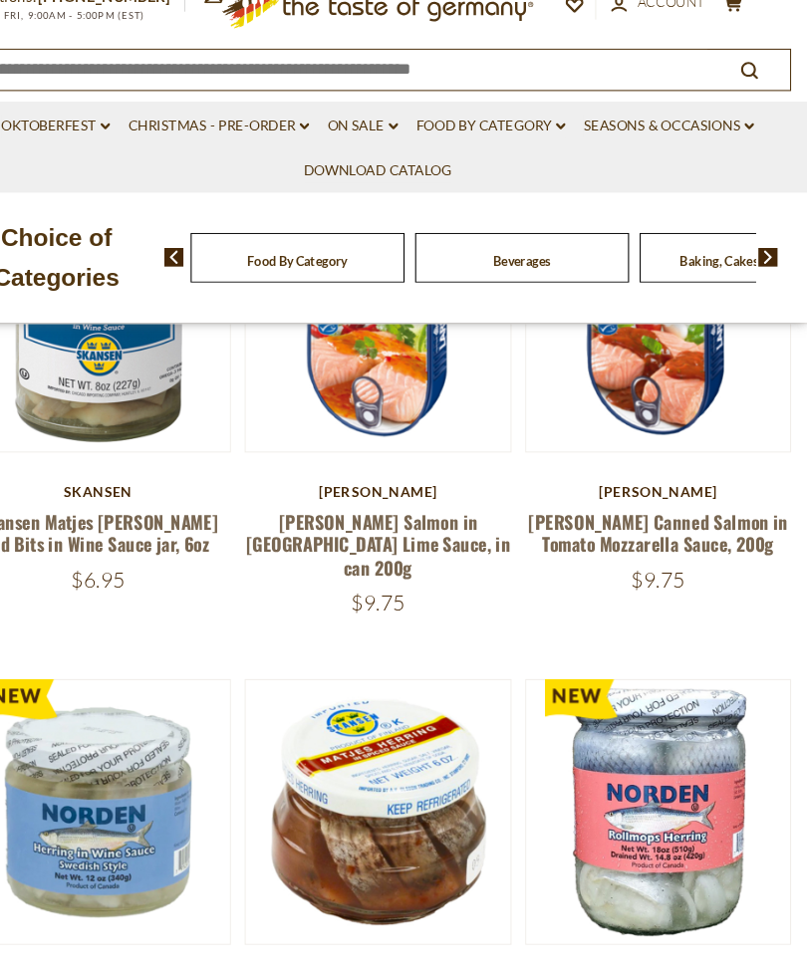
click at [694, 975] on div "Norden" at bounding box center [667, 983] width 250 height 16
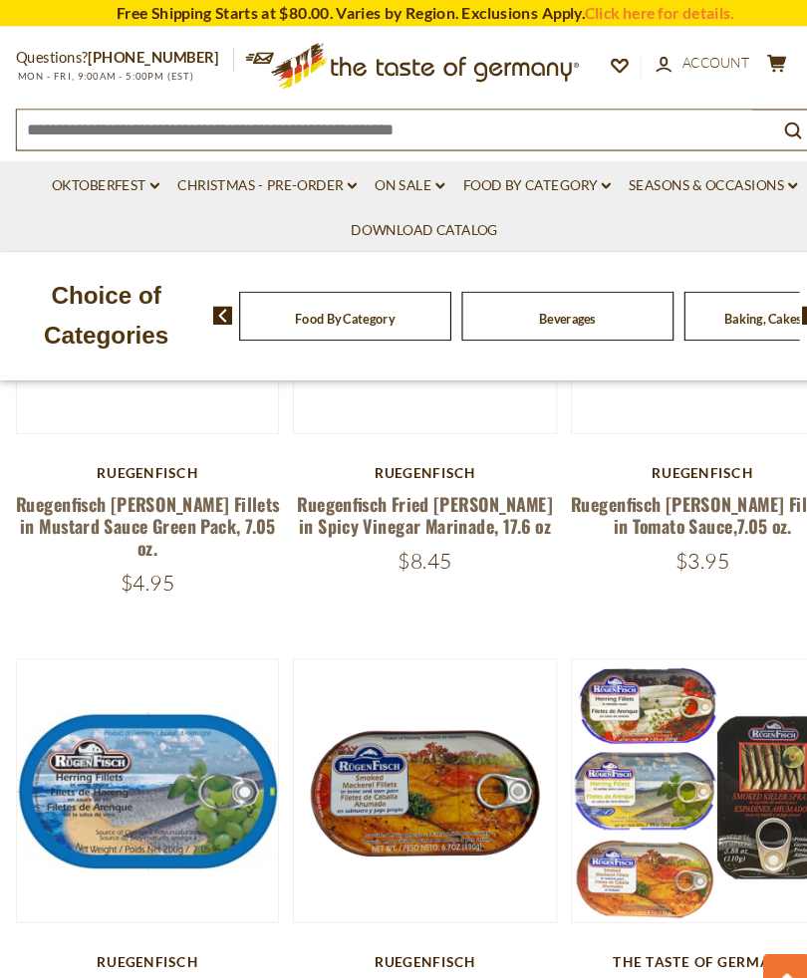
scroll to position [3354, 0]
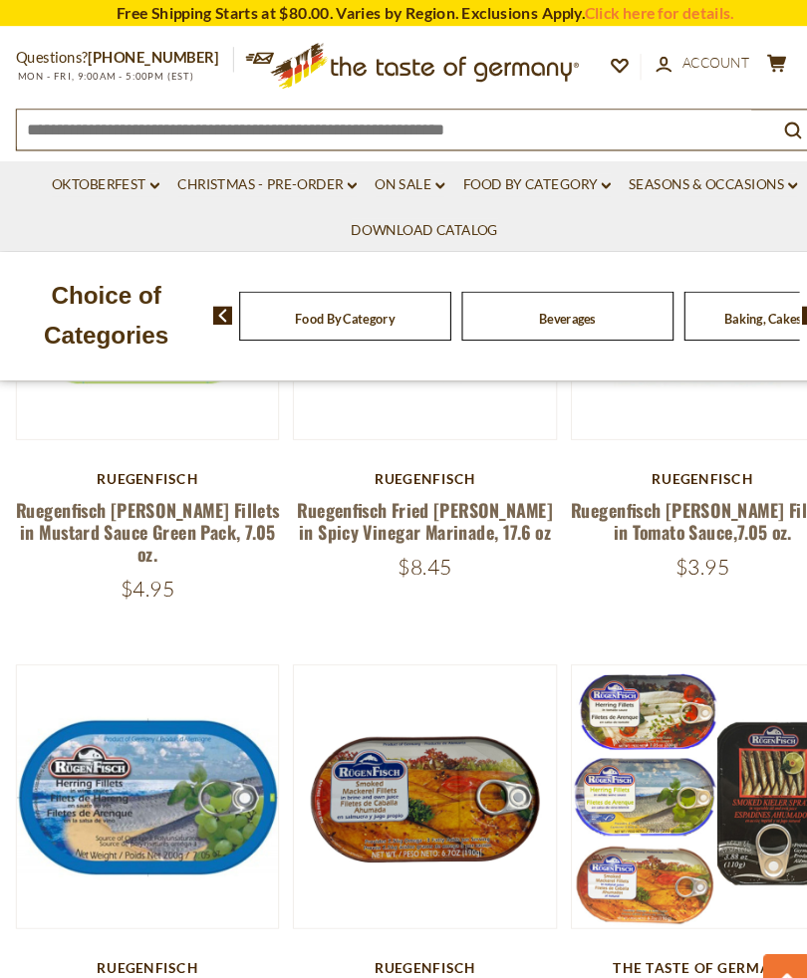
click at [755, 936] on link "Ruegenfisch Baltic Sea Canned Fish Sampler, 4pc." at bounding box center [666, 959] width 249 height 46
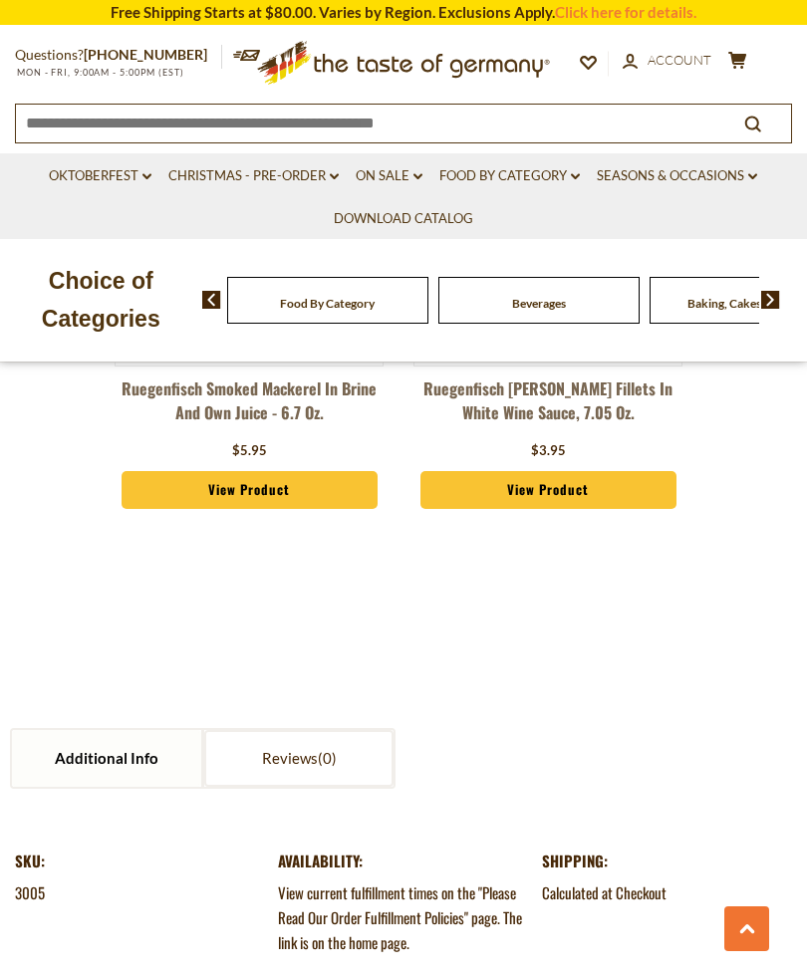
scroll to position [0, 1]
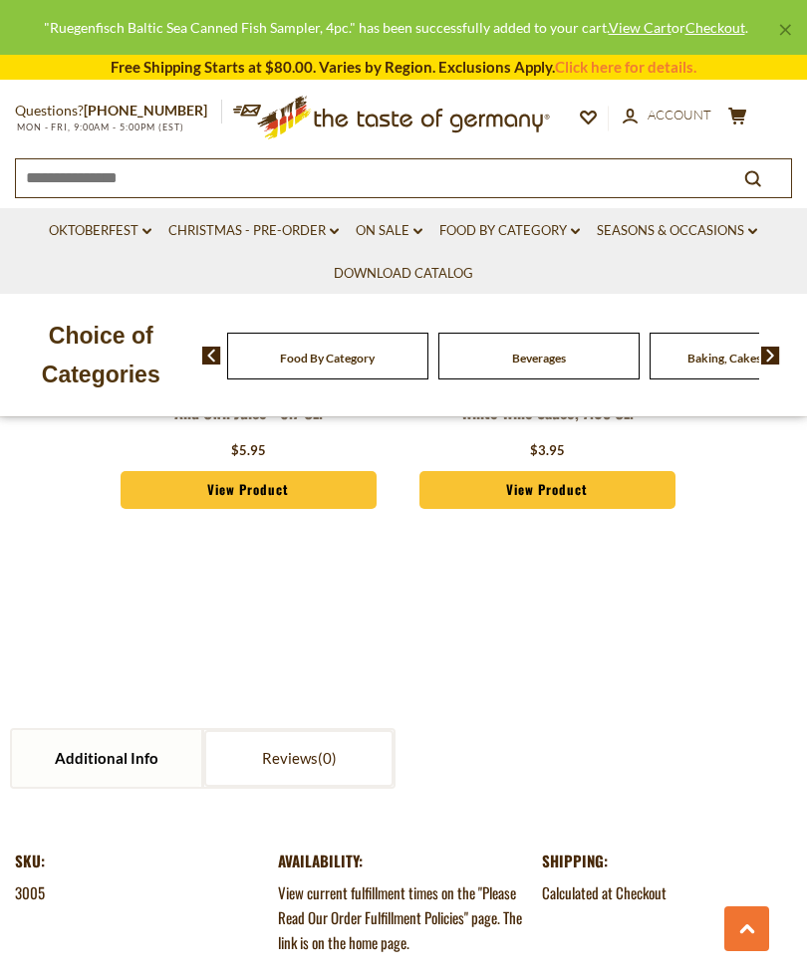
click at [804, 649] on section "Additional Info Reviews Additional Info SKU: 3005 Availability: View current fu…" at bounding box center [403, 815] width 807 height 502
